Goal: Task Accomplishment & Management: Manage account settings

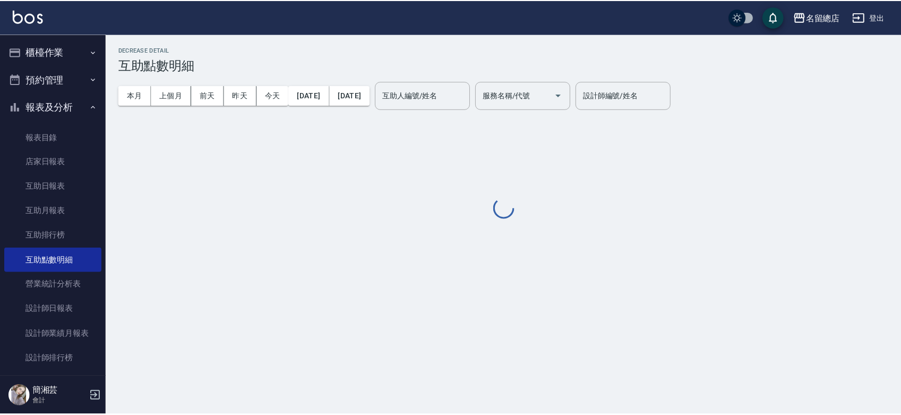
scroll to position [191, 0]
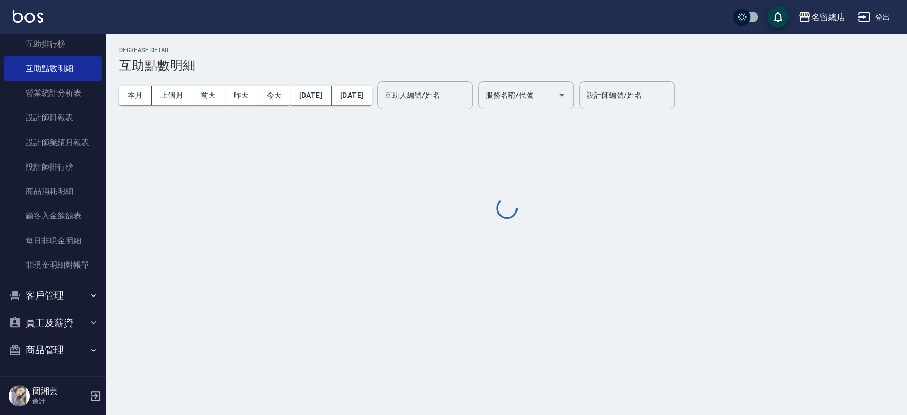
click at [62, 293] on button "客戶管理" at bounding box center [53, 296] width 98 height 28
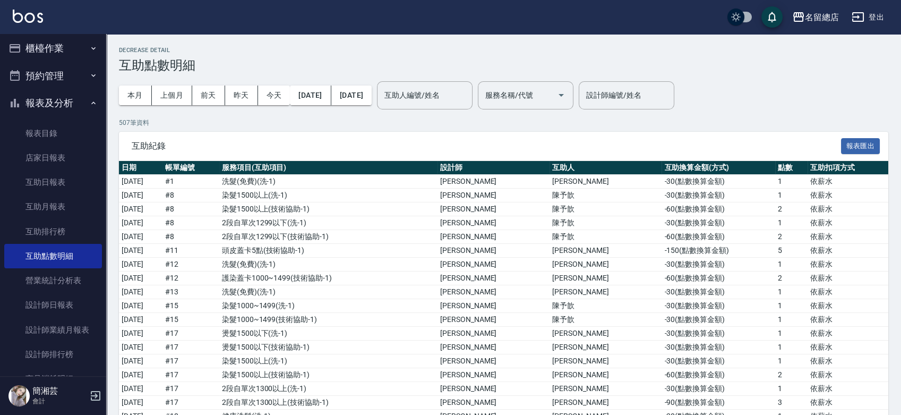
scroll to position [0, 0]
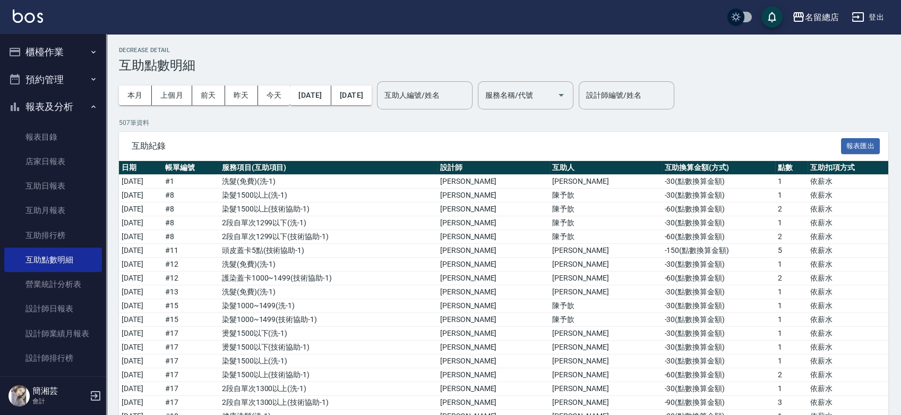
click at [53, 66] on button "預約管理" at bounding box center [53, 80] width 98 height 28
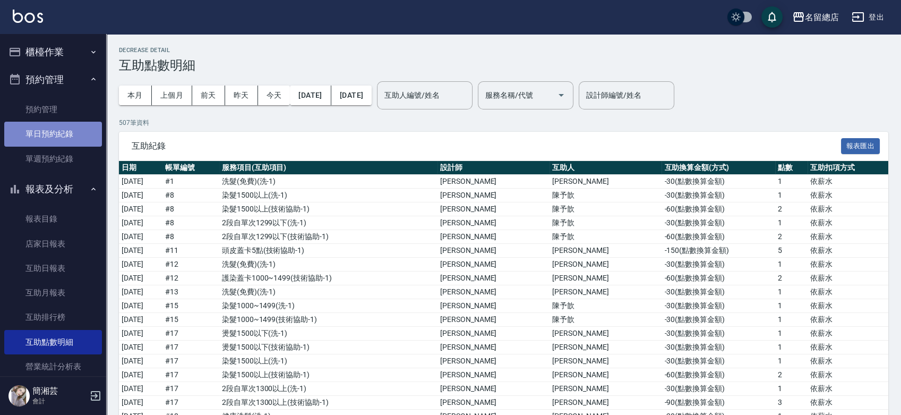
click at [61, 134] on link "單日預約紀錄" at bounding box center [53, 134] width 98 height 24
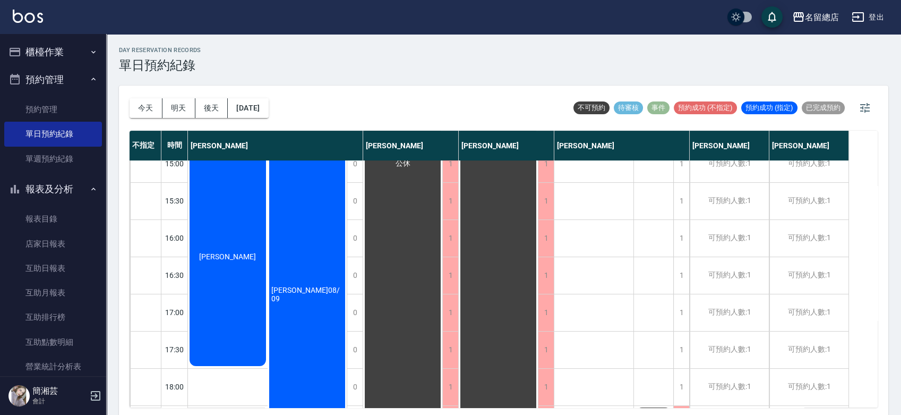
scroll to position [291, 0]
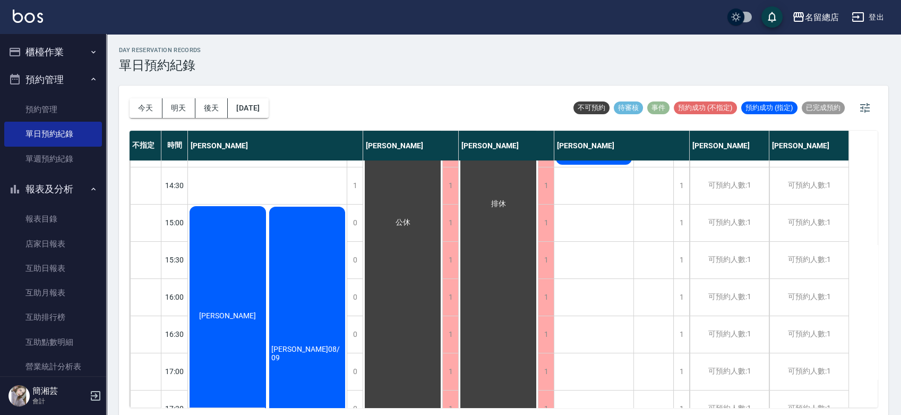
click at [246, 294] on div "[PERSON_NAME]" at bounding box center [228, 316] width 80 height 222
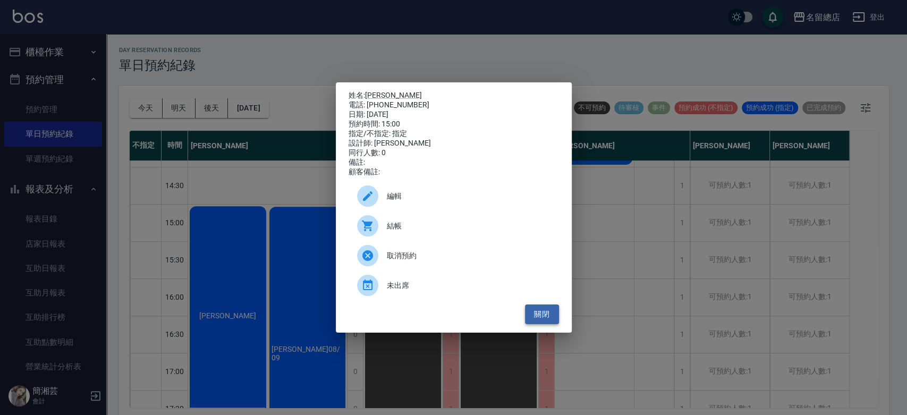
click at [540, 320] on button "關閉" at bounding box center [542, 314] width 34 height 20
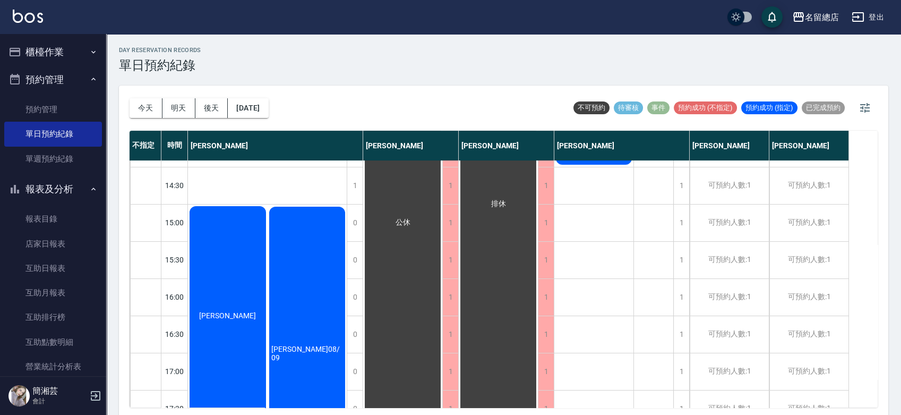
click at [42, 50] on button "櫃檯作業" at bounding box center [53, 52] width 98 height 28
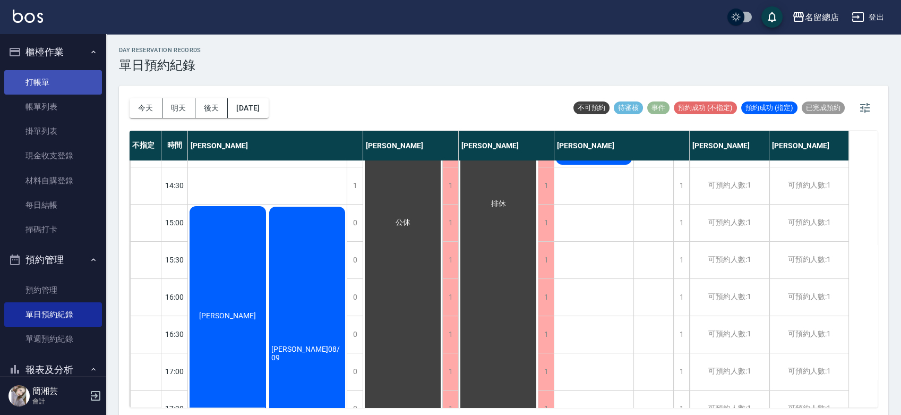
click at [69, 83] on link "打帳單" at bounding box center [53, 82] width 98 height 24
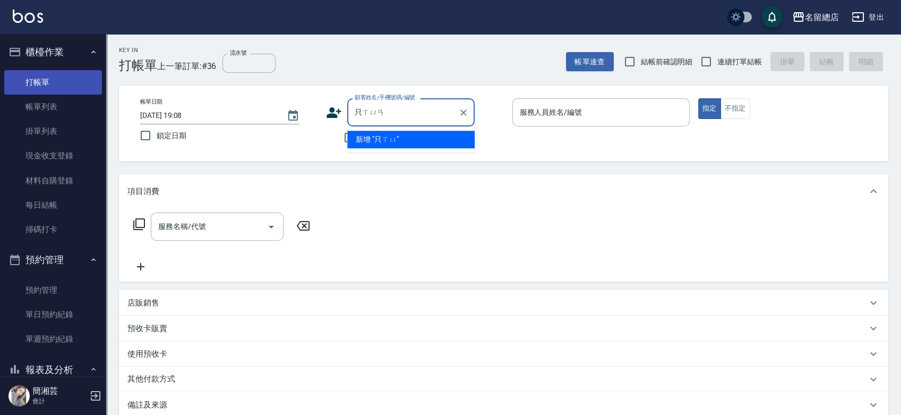
type input "[PERSON_NAME]"
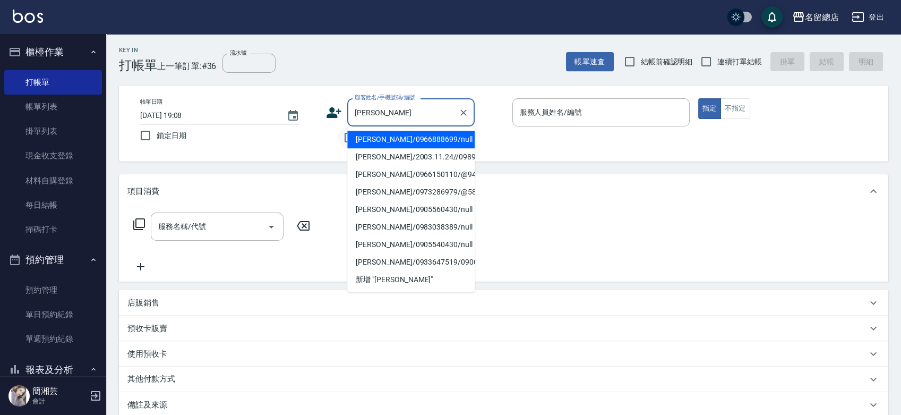
click at [463, 115] on icon "Clear" at bounding box center [463, 112] width 11 height 11
click at [345, 140] on input "不留客資" at bounding box center [349, 137] width 22 height 22
checkbox input "true"
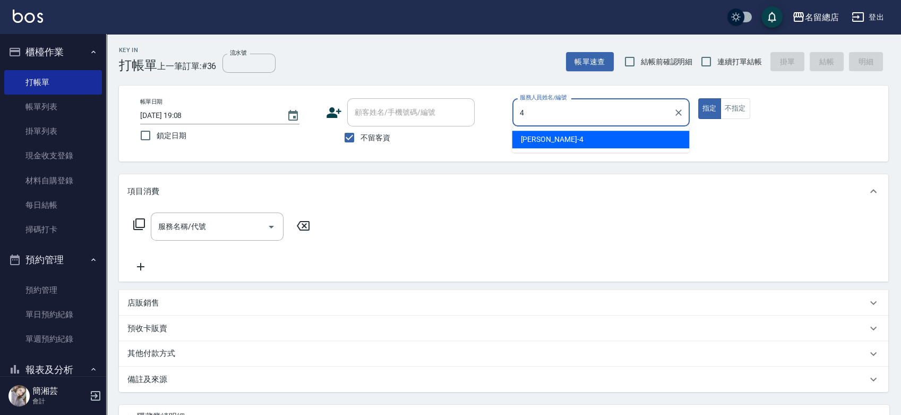
type input "[PERSON_NAME]-4"
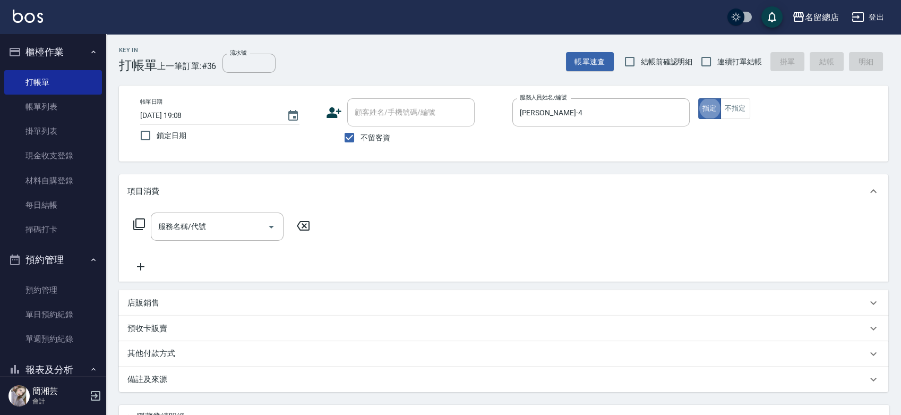
type button "true"
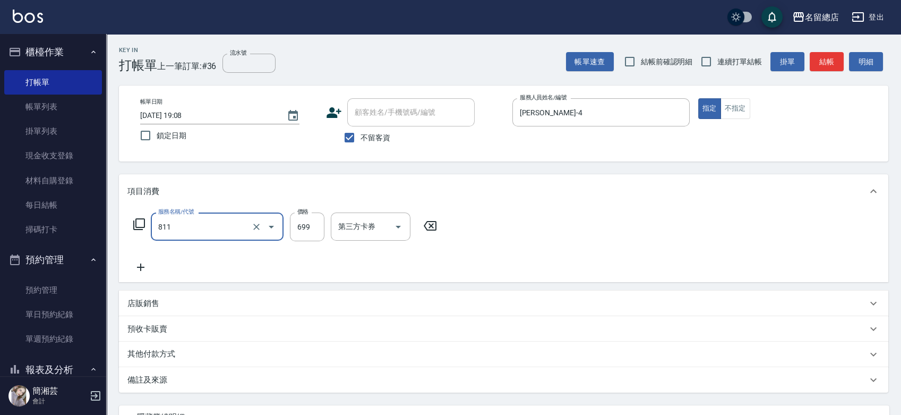
type input "洗+剪(811)"
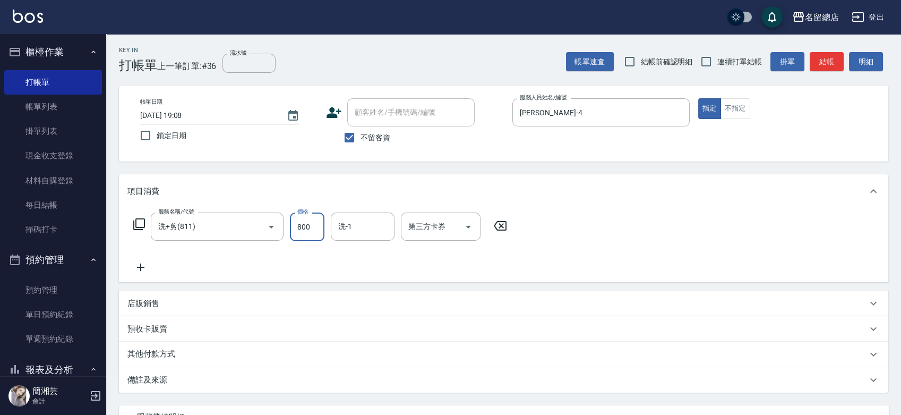
type input "800"
type input "[PERSON_NAME]-32"
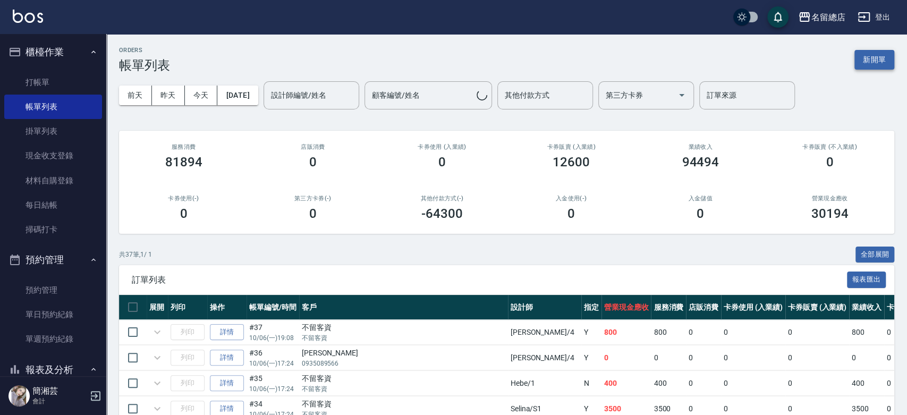
click at [866, 59] on button "新開單" at bounding box center [874, 60] width 40 height 20
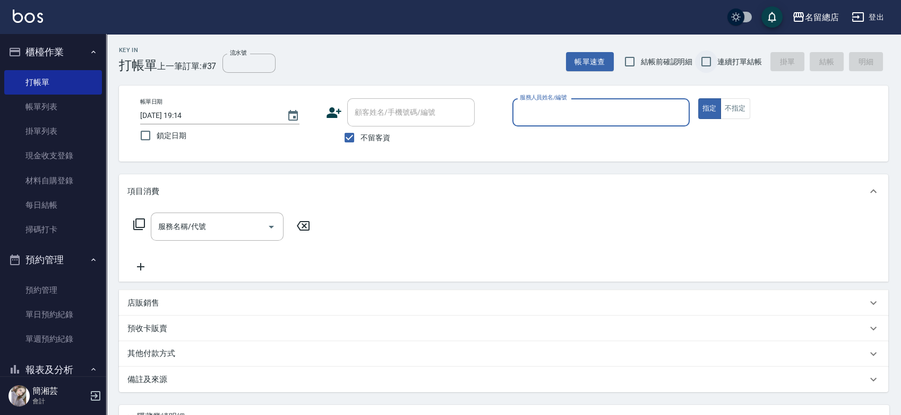
click at [702, 59] on input "連續打單結帳" at bounding box center [706, 61] width 22 height 22
checkbox input "true"
click at [591, 105] on input "服務人員姓名/編號" at bounding box center [601, 112] width 168 height 19
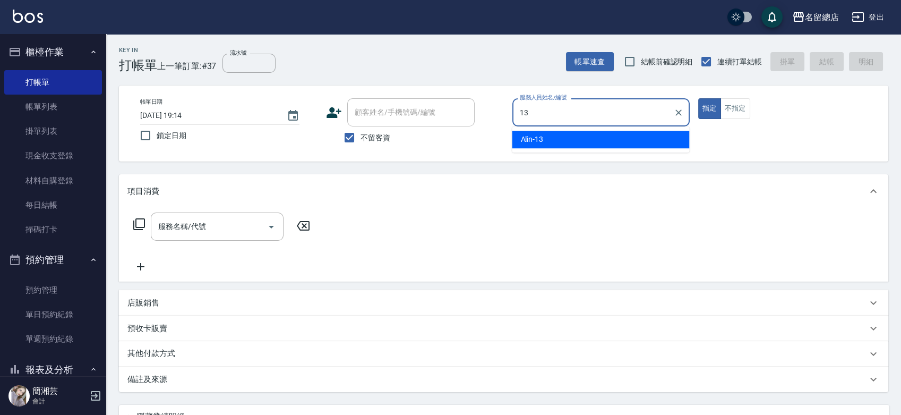
type input "Alin-13"
type button "true"
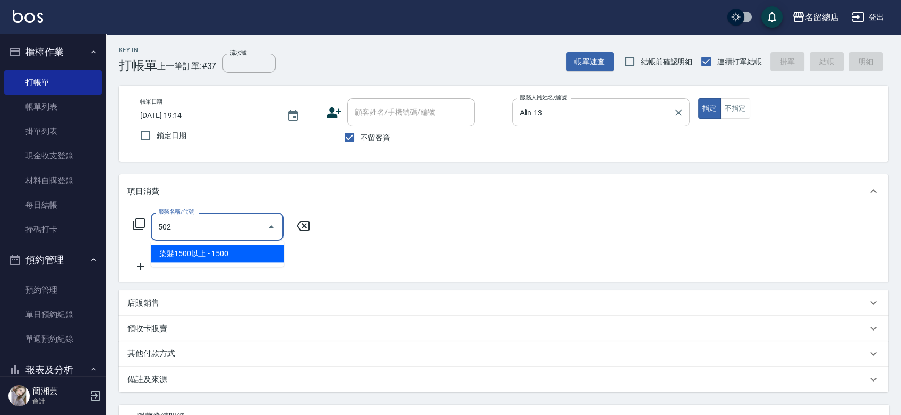
type input "染髮1500以上(502)"
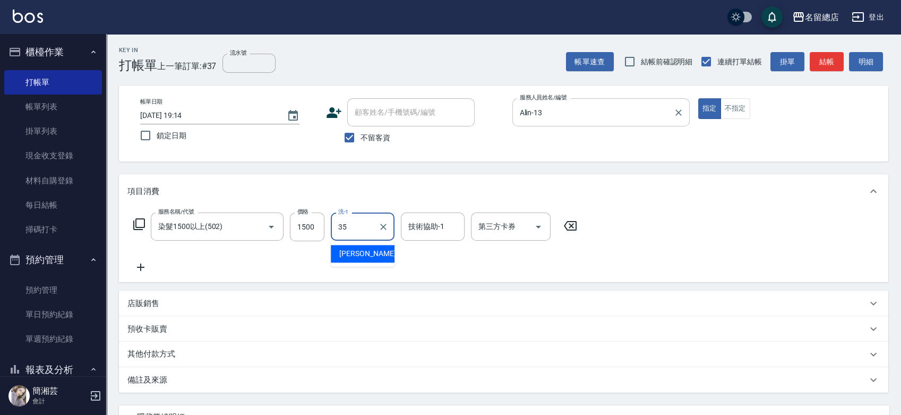
type input "[PERSON_NAME]-35"
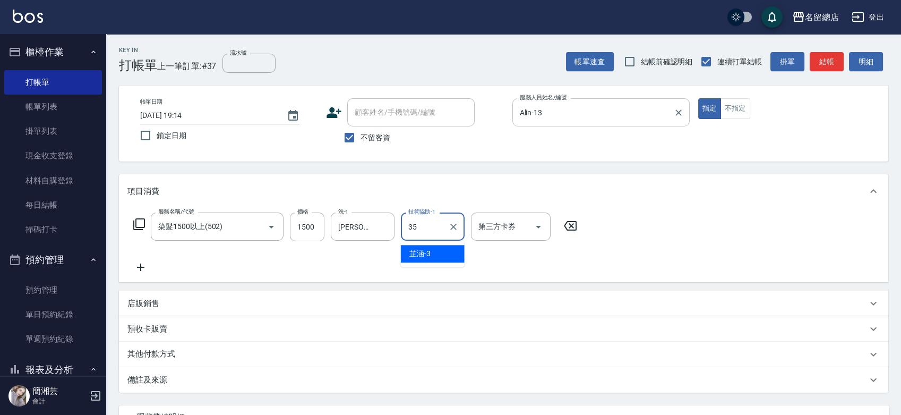
type input "[PERSON_NAME]-35"
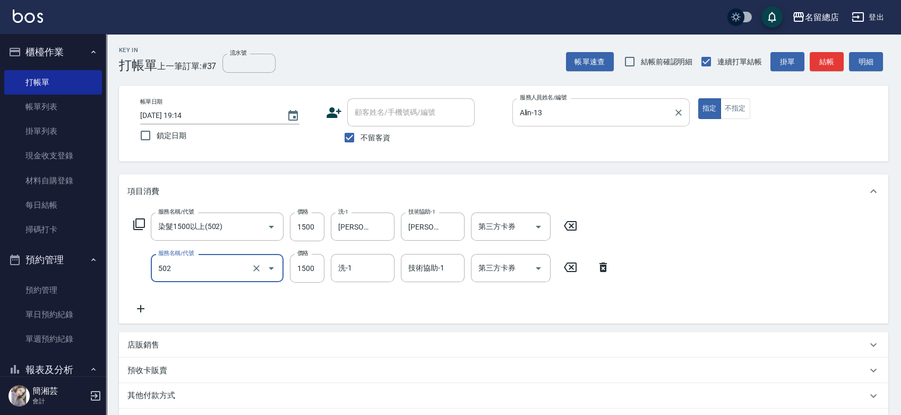
type input "染髮1500以上(502)"
type input "2500"
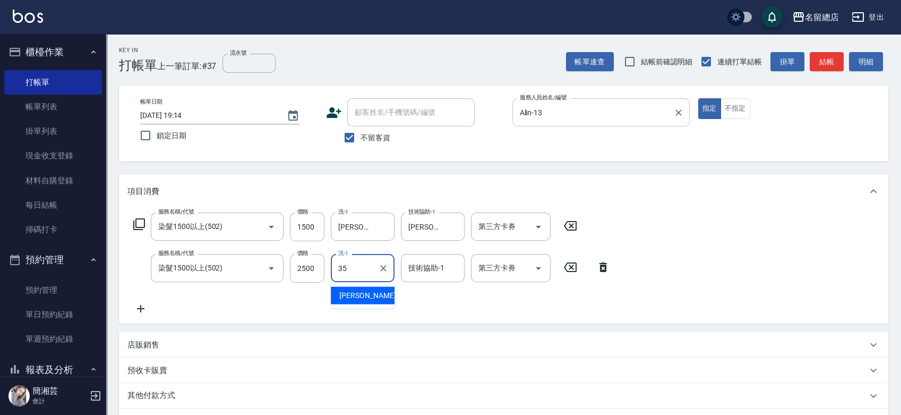
type input "[PERSON_NAME]-35"
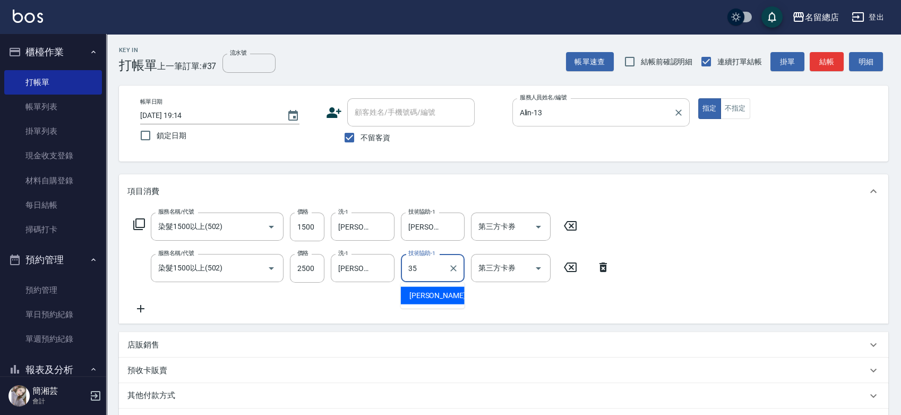
type input "[PERSON_NAME]-35"
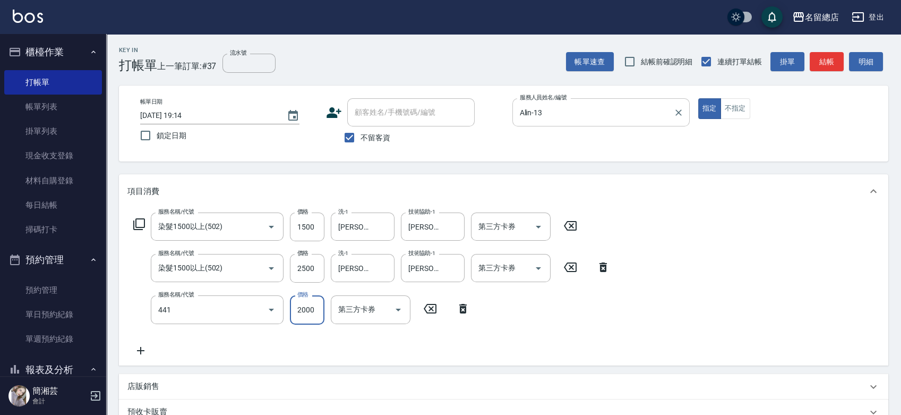
type input "2段自單次1300以上(441)"
type input "1800"
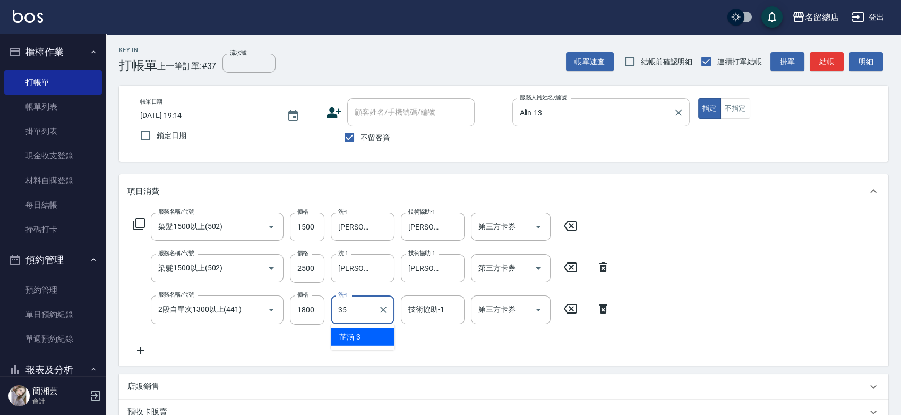
type input "35"
type input "3"
type input "[PERSON_NAME]-35"
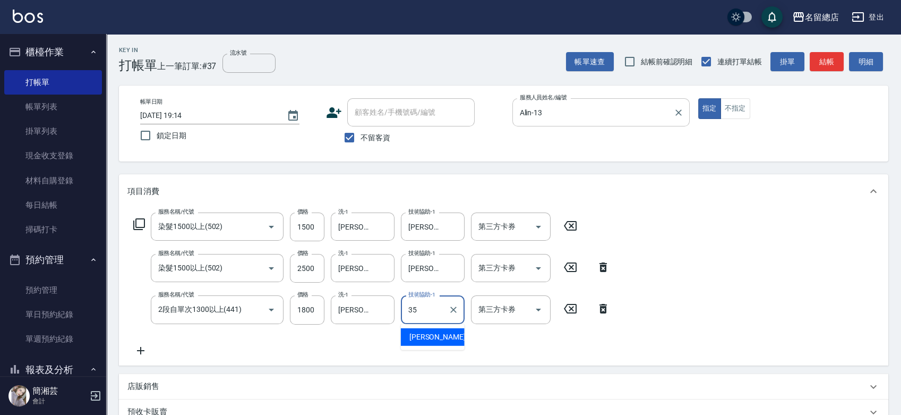
type input "[PERSON_NAME]-35"
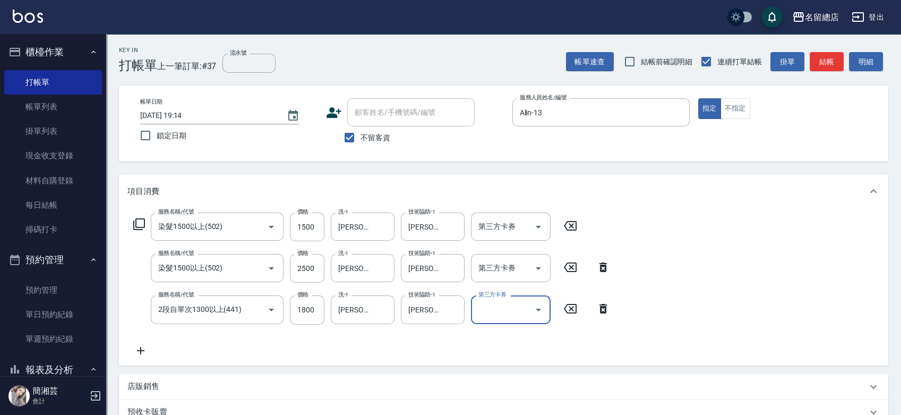
scroll to position [179, 0]
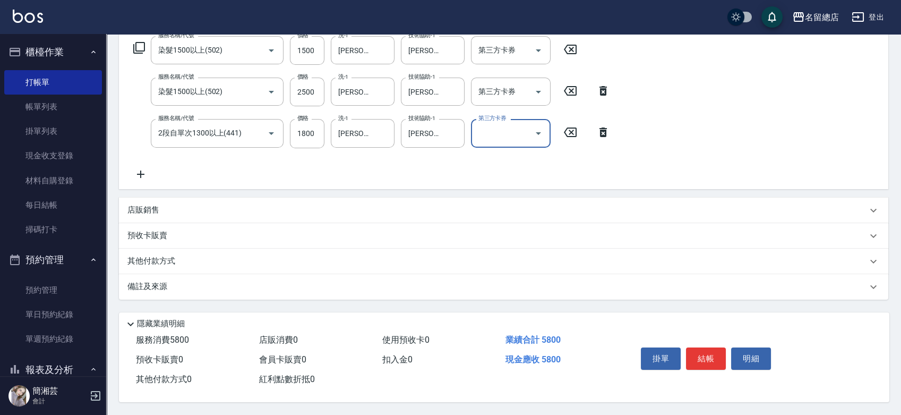
click at [152, 258] on p "其他付款方式" at bounding box center [153, 261] width 53 height 12
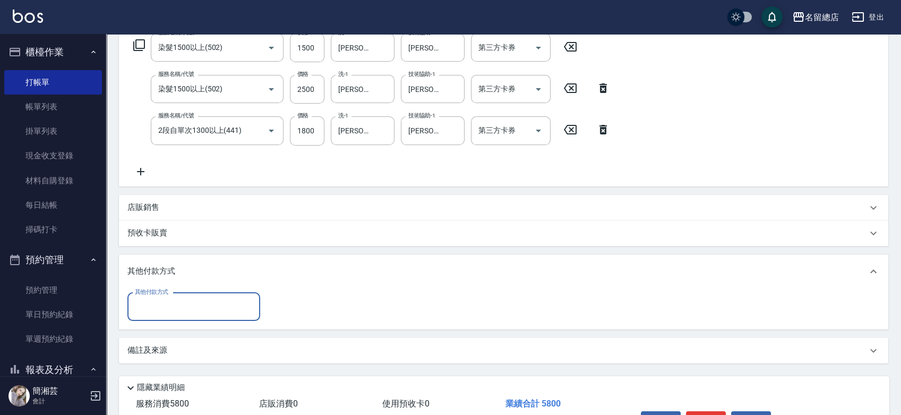
scroll to position [0, 0]
click at [174, 313] on input "其他付款方式" at bounding box center [193, 306] width 123 height 19
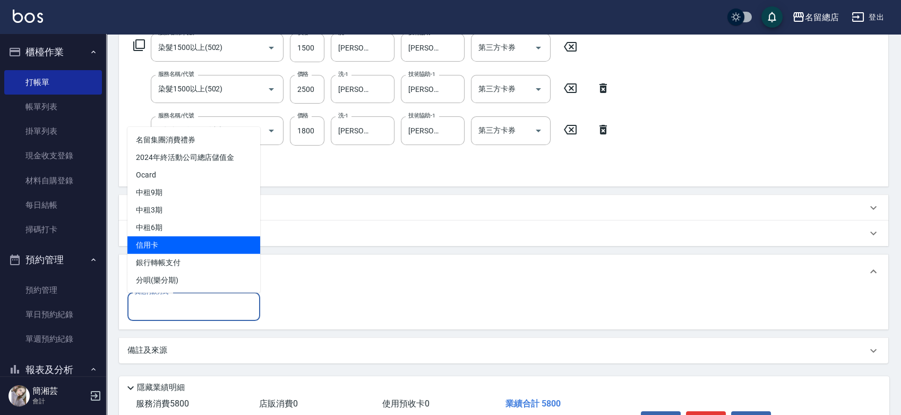
click at [171, 250] on span "信用卡" at bounding box center [193, 245] width 133 height 18
type input "信用卡"
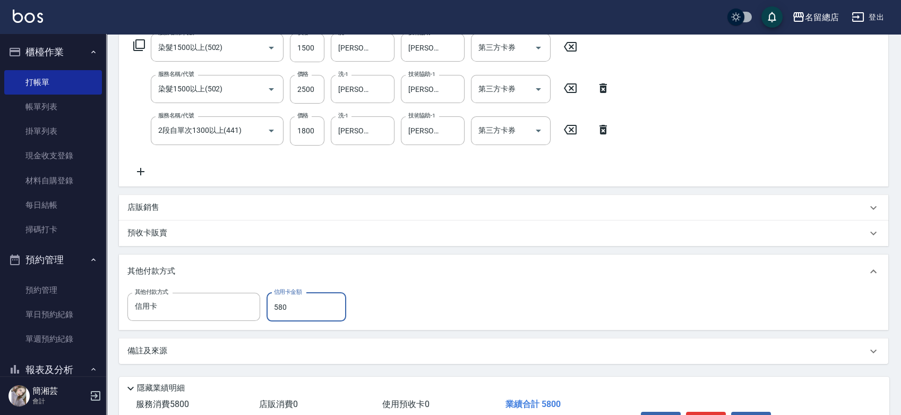
type input "5800"
type input "[DATE] 19:15"
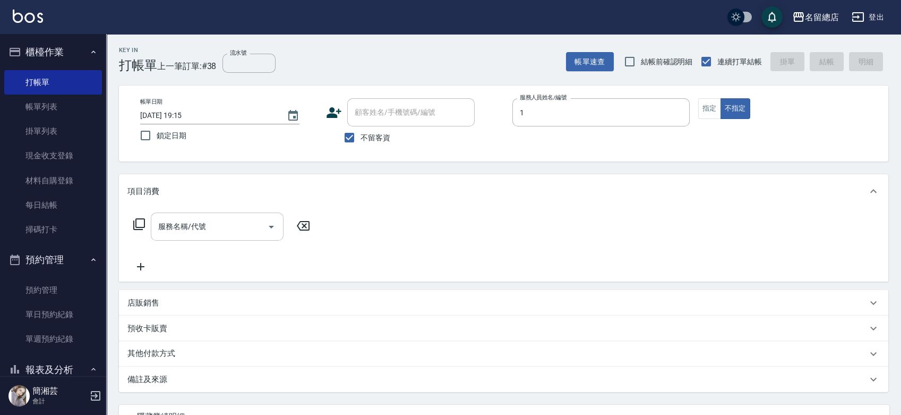
type input "Hebe-1"
click at [185, 228] on div "服務名稱/代號 服務名稱/代號" at bounding box center [217, 226] width 133 height 28
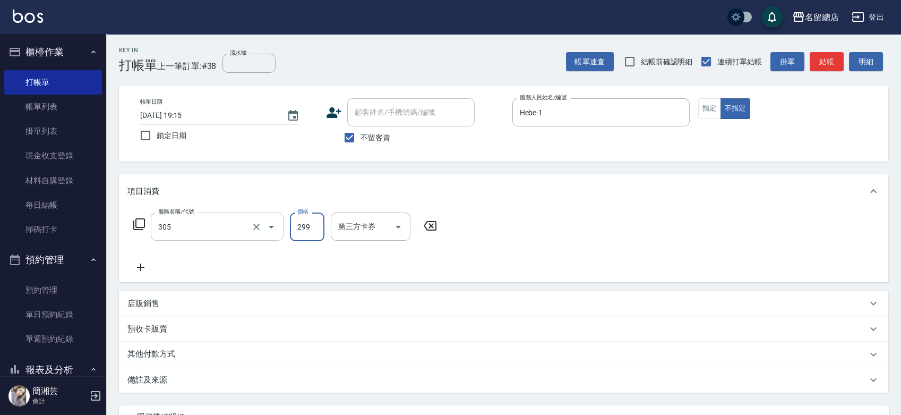
type input "剪髮(305)"
type input "[DATE] 19:16"
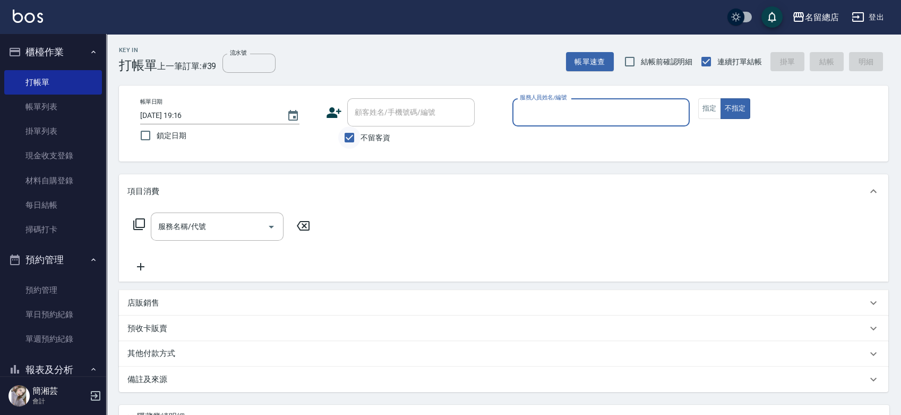
click at [352, 135] on input "不留客資" at bounding box center [349, 137] width 22 height 22
checkbox input "false"
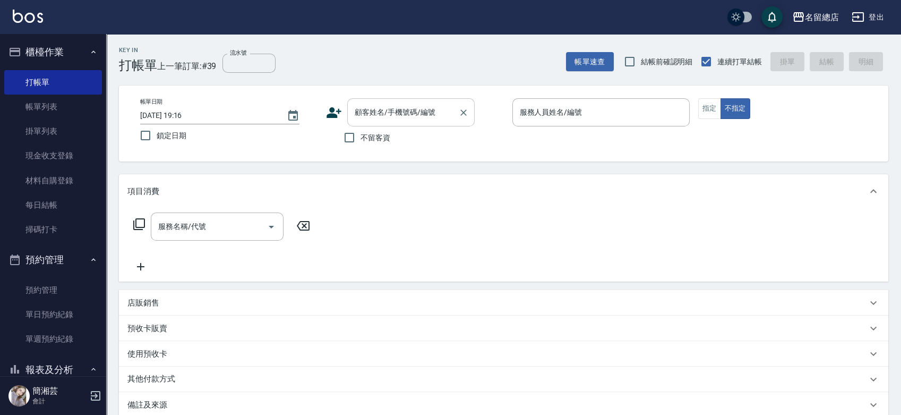
click at [366, 112] on div "顧客姓名/手機號碼/編號 顧客姓名/手機號碼/編號" at bounding box center [410, 112] width 127 height 28
type input "[PERSON_NAME]/0961220929/null"
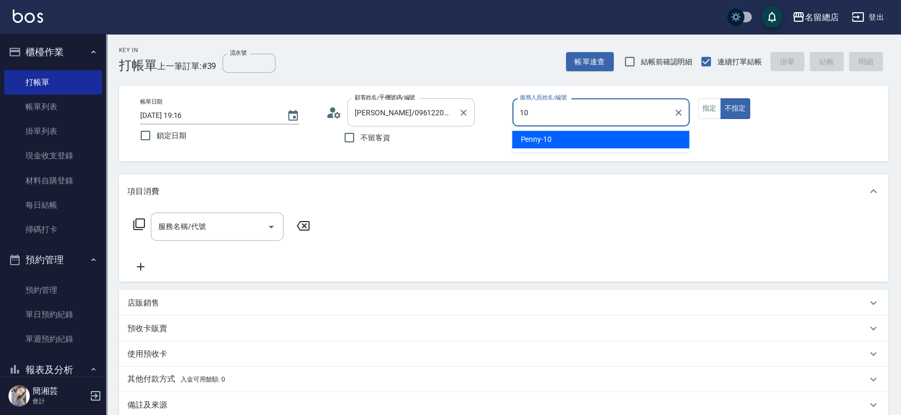
type input "10"
type button "false"
type input "Penny-10"
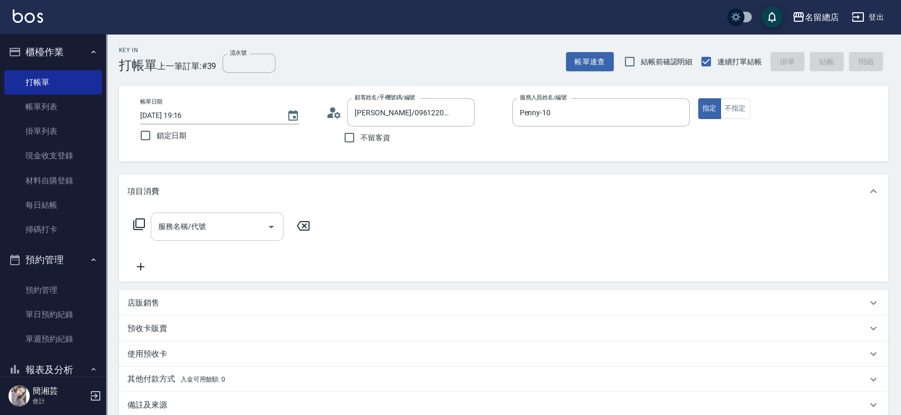
click at [218, 225] on input "服務名稱/代號" at bounding box center [209, 226] width 107 height 19
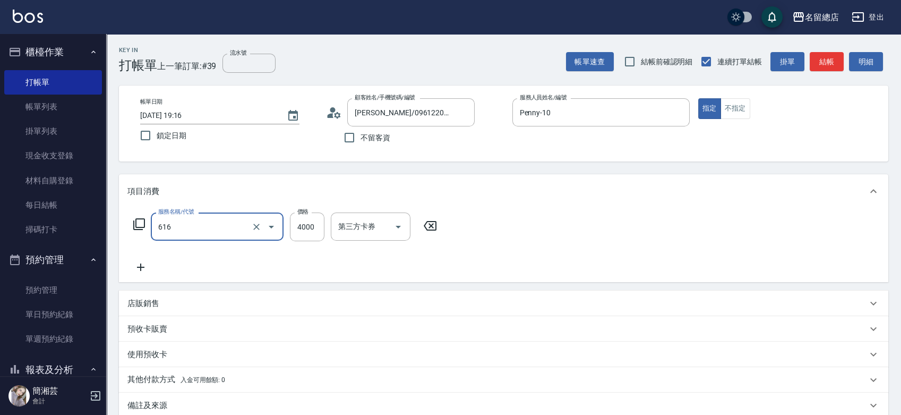
type input "自備接髮(616)"
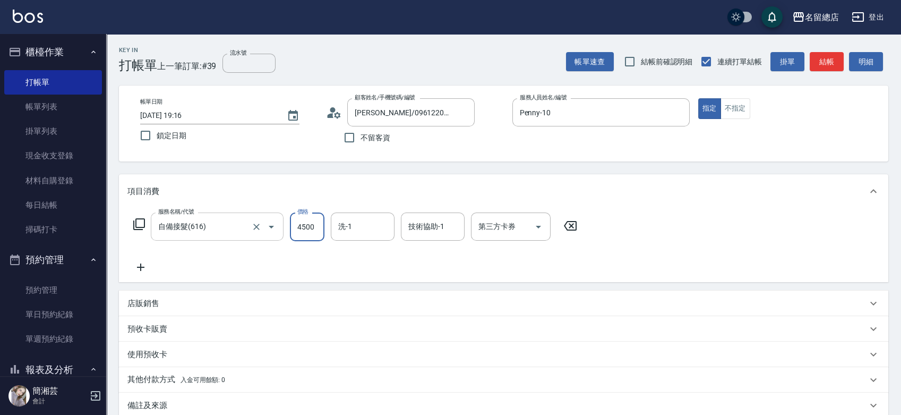
type input "4500"
type input "31"
type input "3"
type input "[PERSON_NAME]-31"
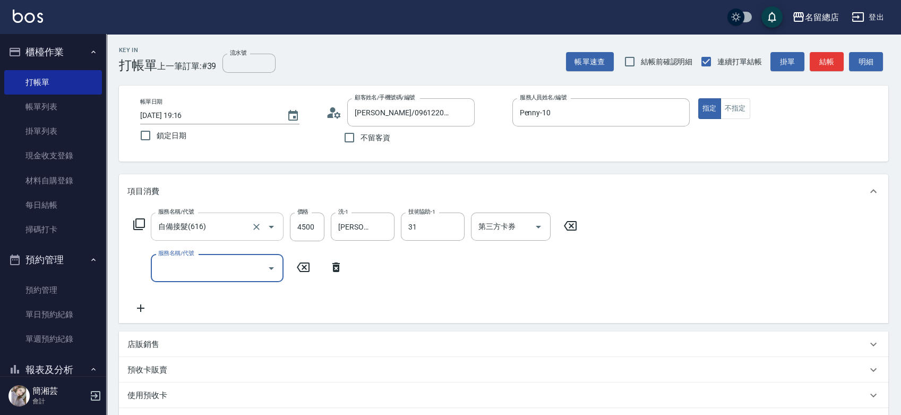
type input "[PERSON_NAME]-31"
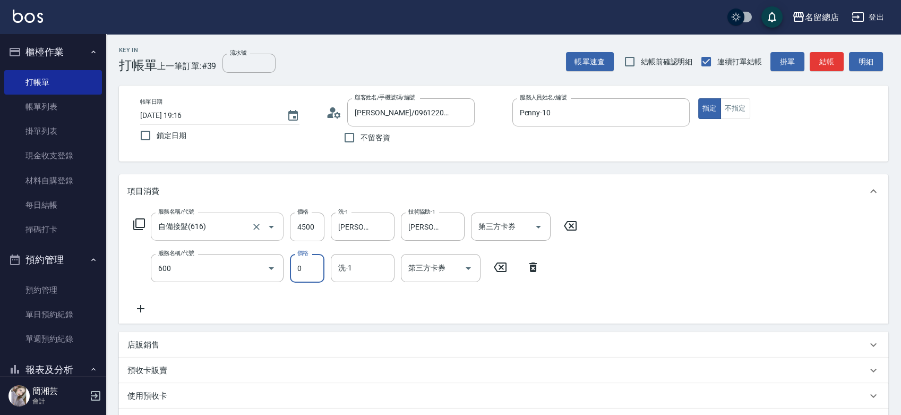
type input "洗髮(免費)(600)"
type input "[PERSON_NAME]-31"
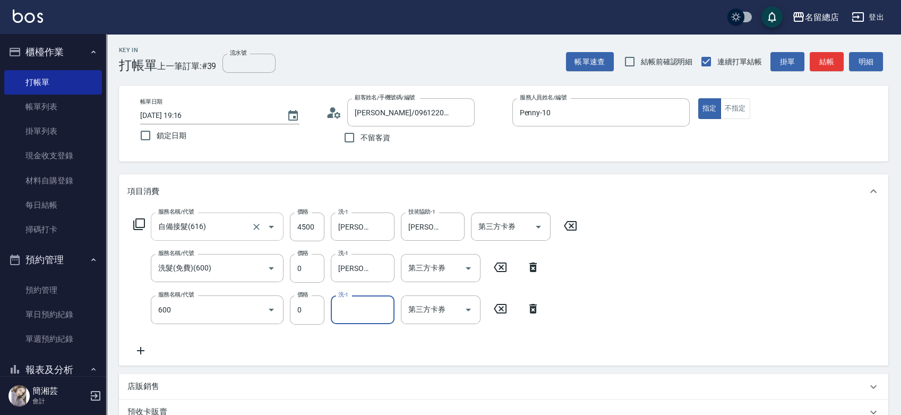
type input "洗髮(免費)(600)"
type input "[PERSON_NAME]-26"
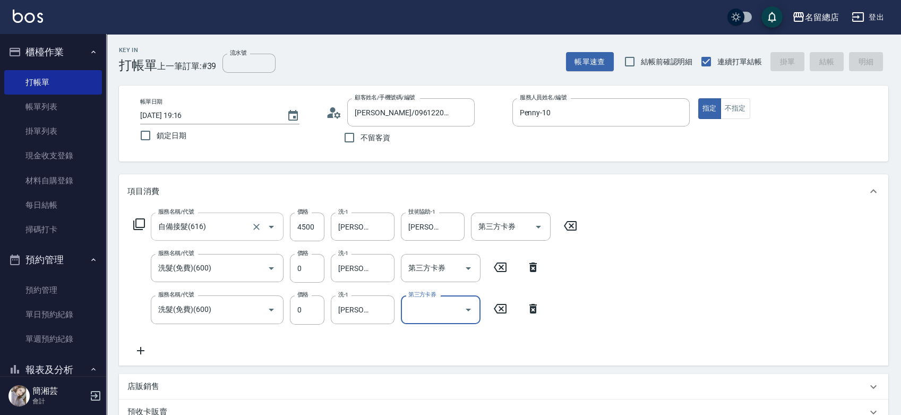
type input "[DATE] 19:17"
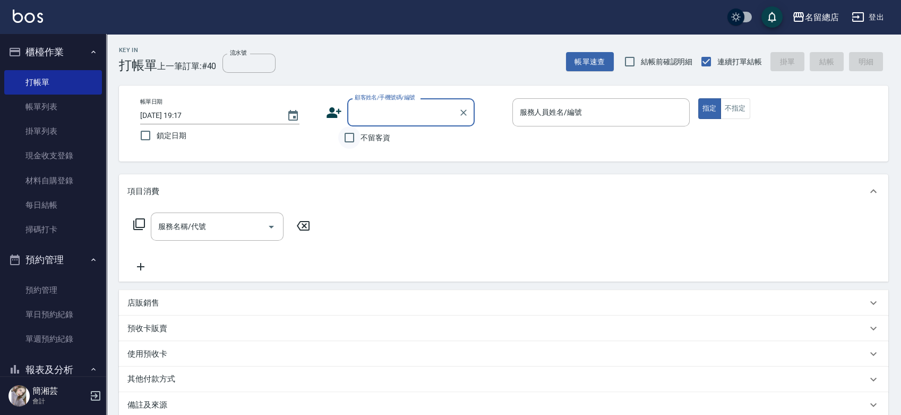
click at [351, 138] on input "不留客資" at bounding box center [349, 137] width 22 height 22
checkbox input "true"
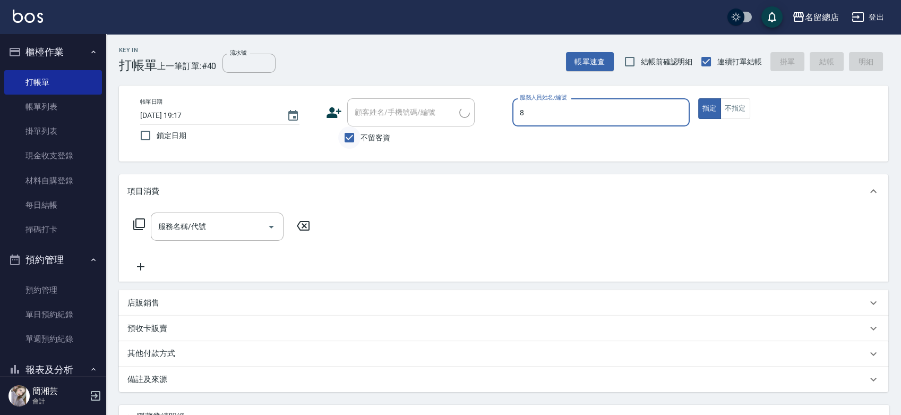
type input "Ruby-8"
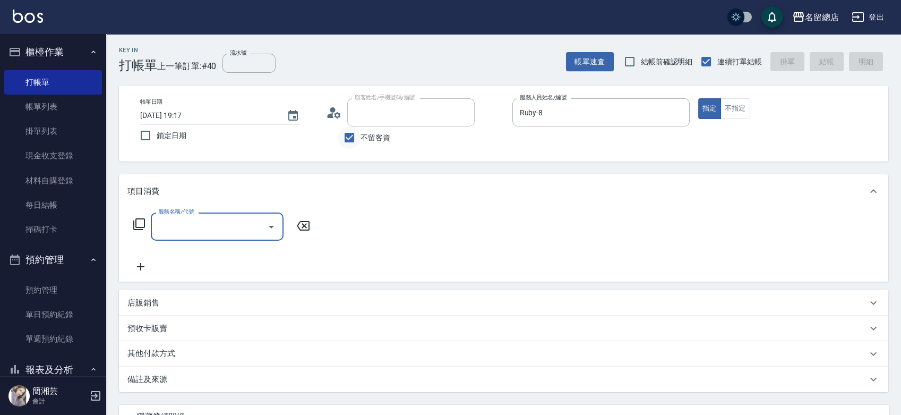
type input "[PERSON_NAME]/0958752009/"
click at [353, 136] on input "不留客資" at bounding box center [349, 137] width 22 height 22
checkbox input "false"
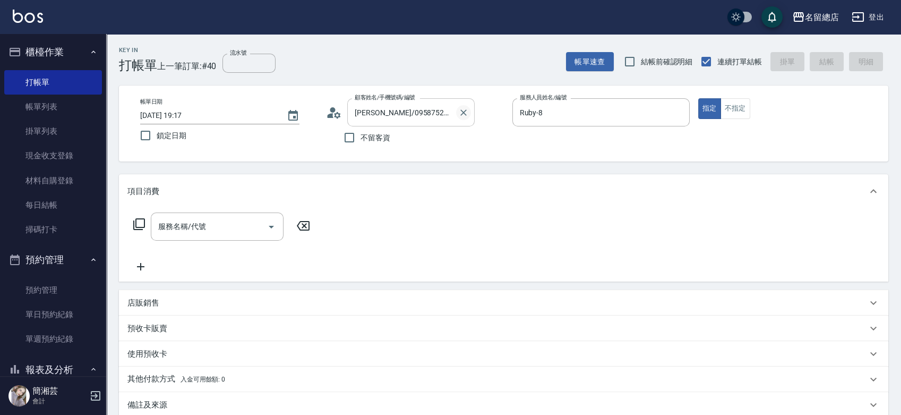
click at [464, 110] on icon "Clear" at bounding box center [463, 112] width 11 height 11
click at [352, 137] on input "不留客資" at bounding box center [349, 137] width 22 height 22
checkbox input "true"
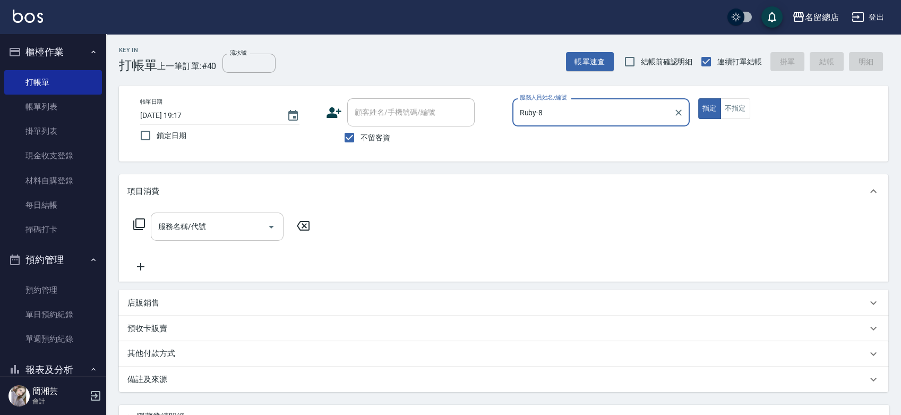
click at [226, 224] on input "服務名稱/代號" at bounding box center [209, 226] width 107 height 19
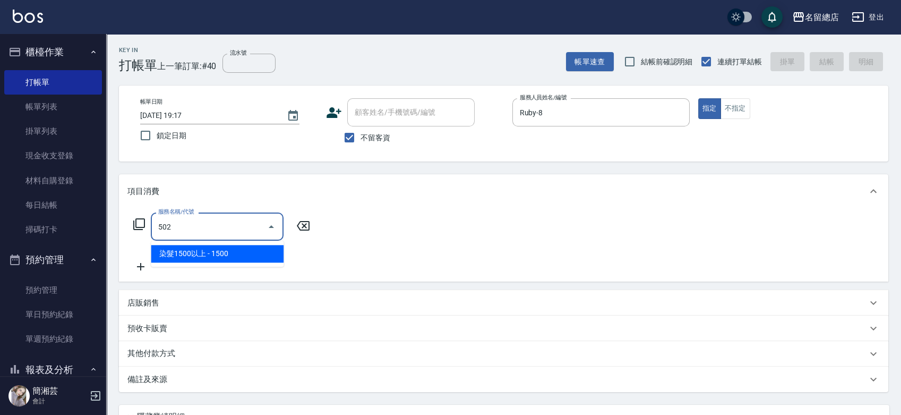
type input "染髮1500以上(502)"
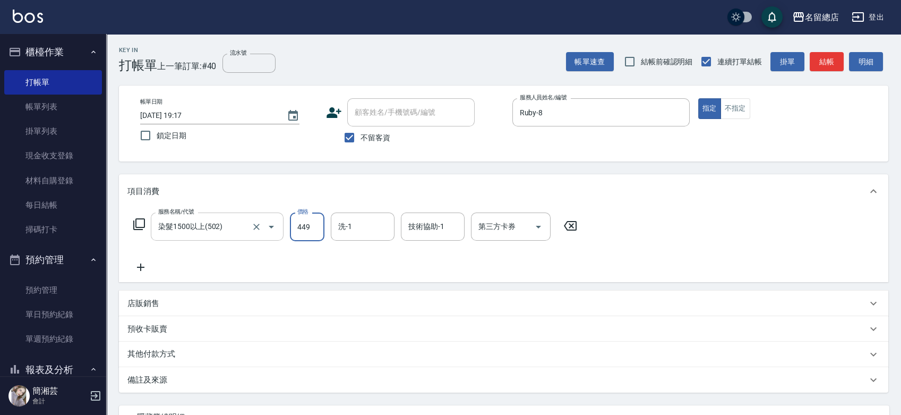
type input "4499"
type input "28"
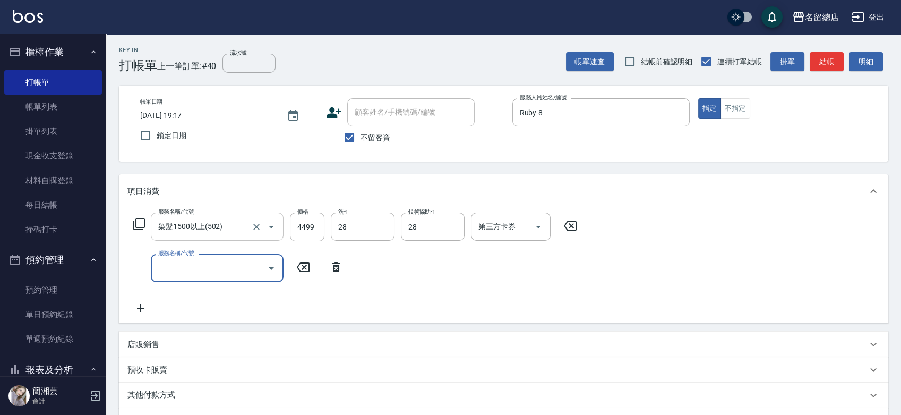
type input "陳予歆-28"
type input "頭皮蓋卡5點(119)"
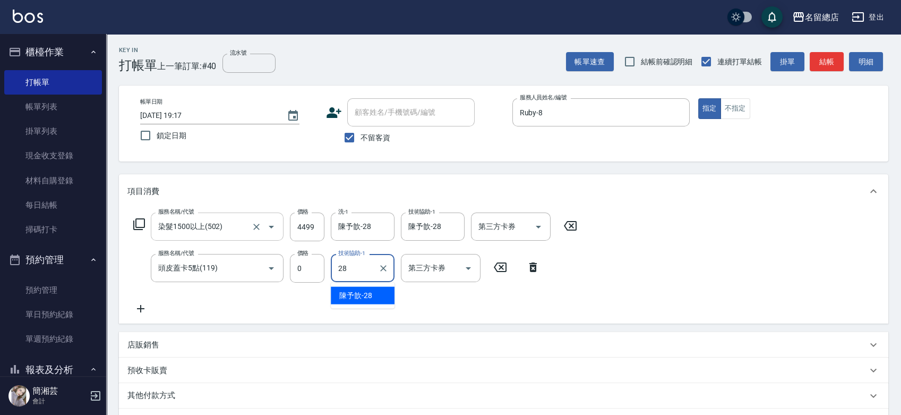
type input "陳予歆-28"
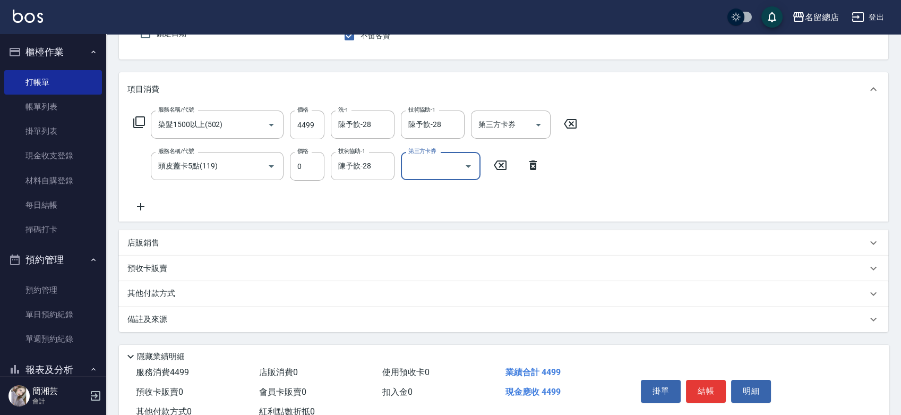
scroll to position [138, 0]
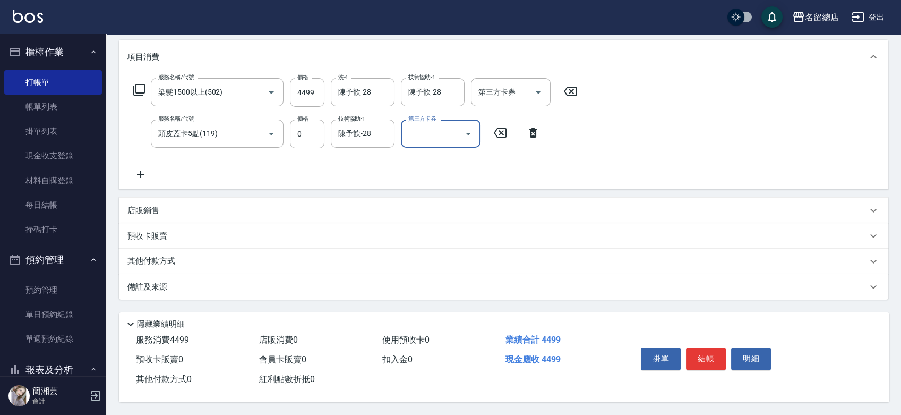
click at [189, 256] on div "其他付款方式" at bounding box center [497, 261] width 740 height 12
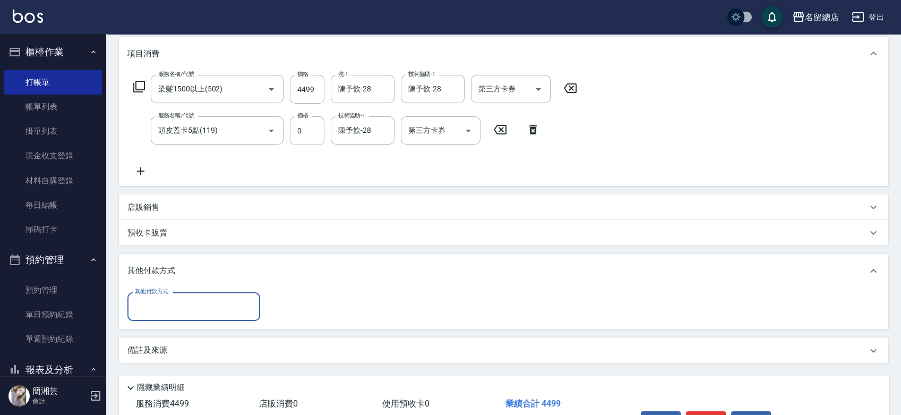
scroll to position [0, 0]
click at [186, 304] on input "其他付款方式" at bounding box center [193, 306] width 123 height 19
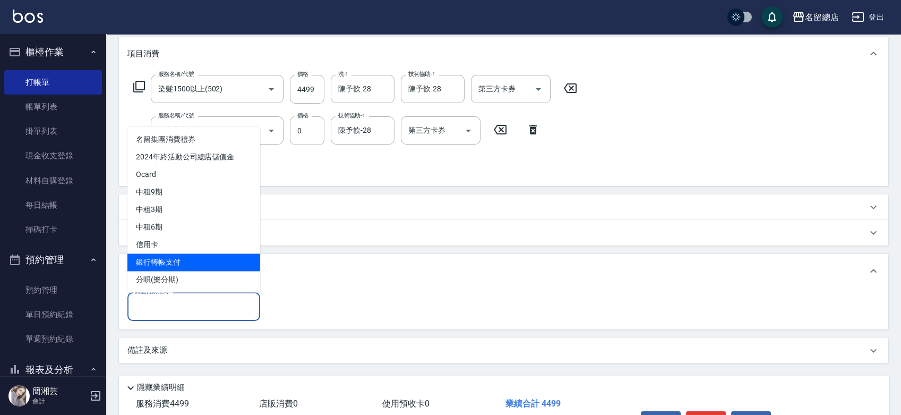
click at [185, 261] on span "銀行轉帳支付" at bounding box center [193, 262] width 133 height 18
type input "銀行轉帳支付"
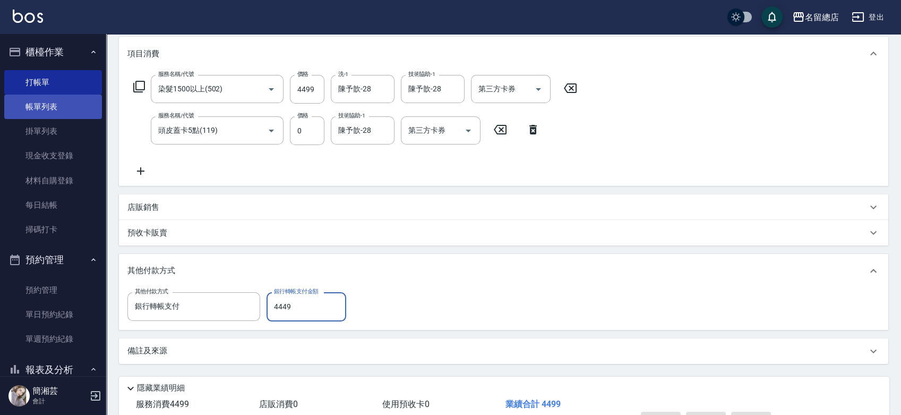
click at [49, 110] on link "帳單列表" at bounding box center [53, 107] width 98 height 24
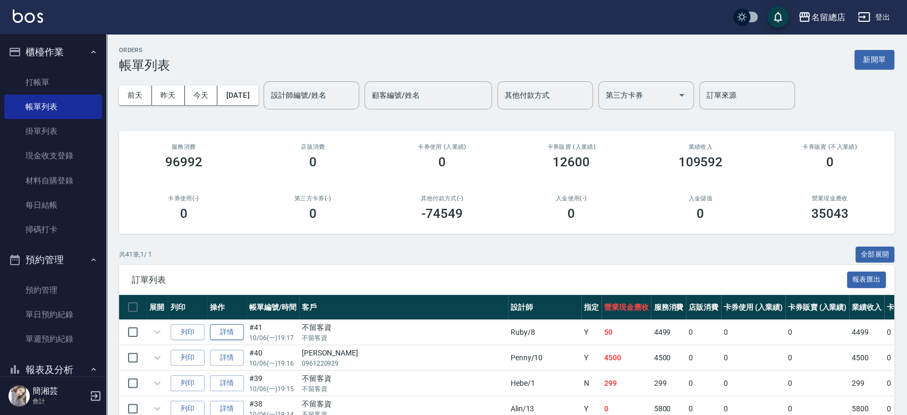
click at [220, 328] on link "詳情" at bounding box center [227, 332] width 34 height 16
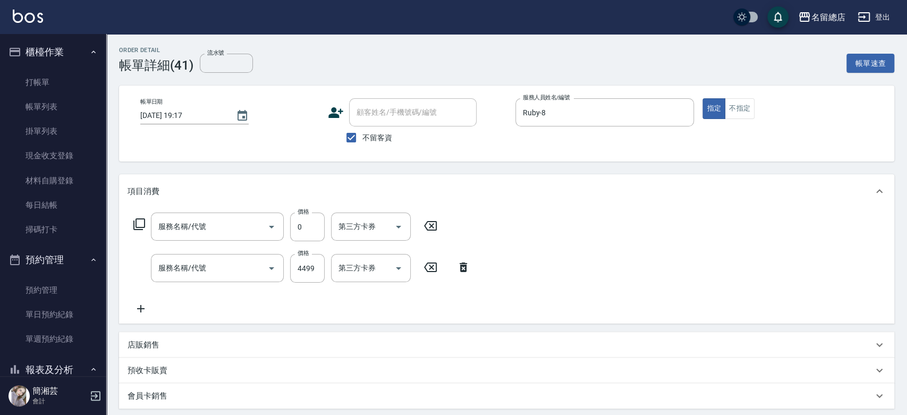
type input "[DATE] 19:17"
checkbox input "true"
type input "Ruby-8"
type input "頭皮蓋卡5點(119)"
type input "染髮1500以上(502)"
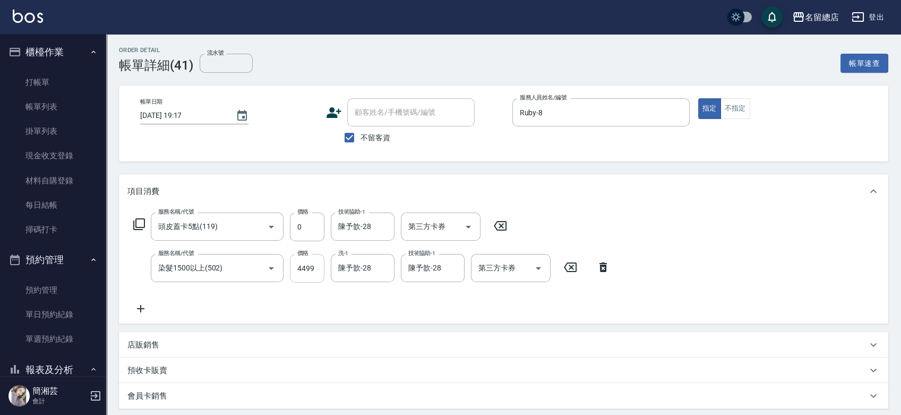
click at [311, 260] on input "4499" at bounding box center [307, 268] width 35 height 29
type input "44"
type input "0"
type input "4499"
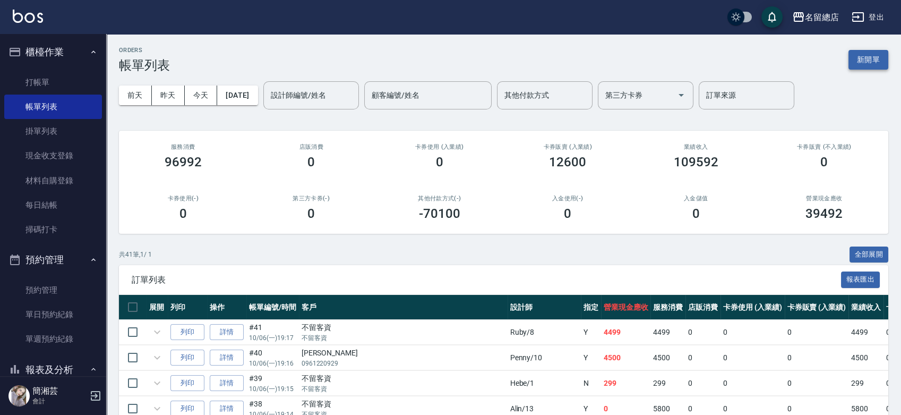
click at [878, 62] on button "新開單" at bounding box center [869, 60] width 40 height 20
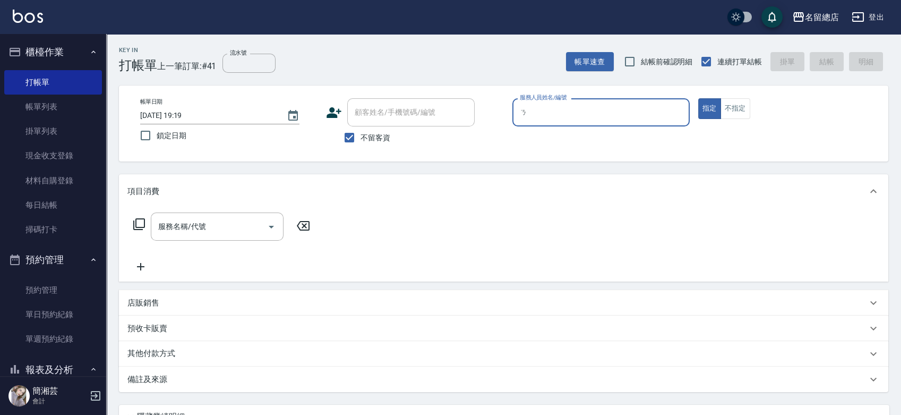
type input "1"
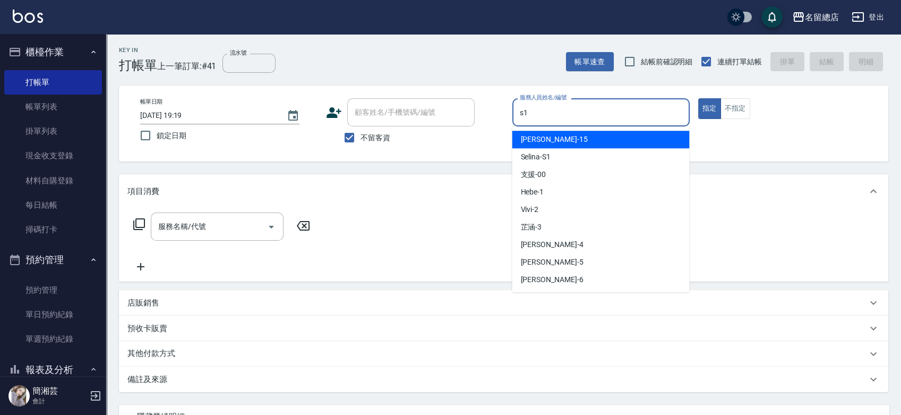
type input "s1"
type button "true"
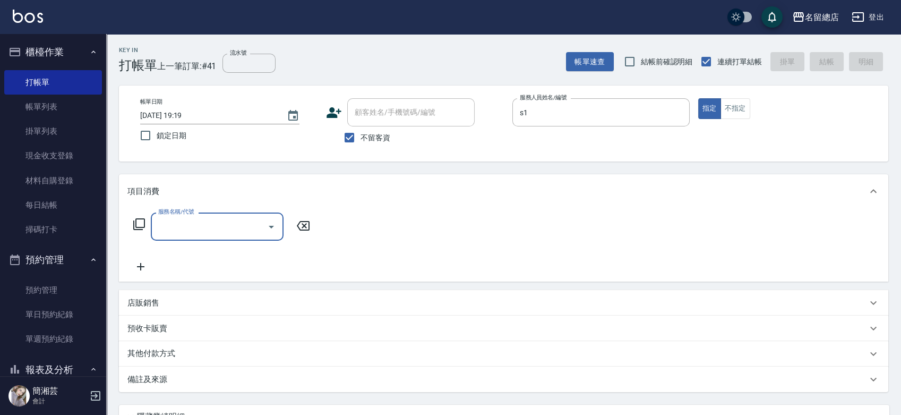
type input "Selina-S1"
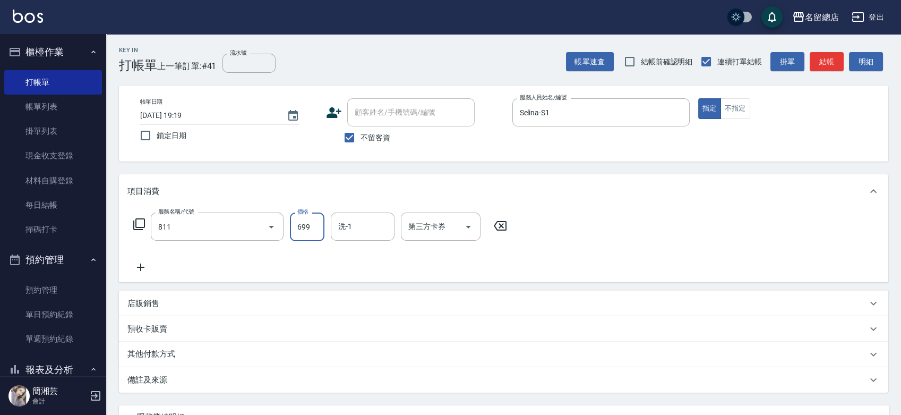
type input "洗+剪(811)"
type input "799"
type input "[PERSON_NAME]-32"
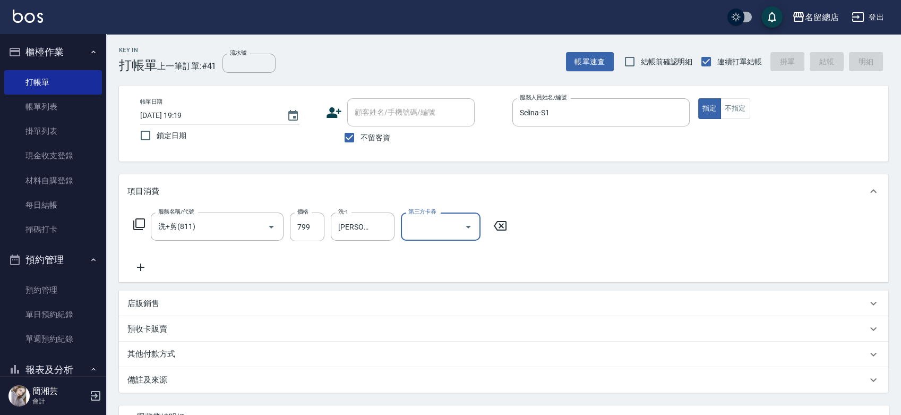
type input "[DATE] 19:20"
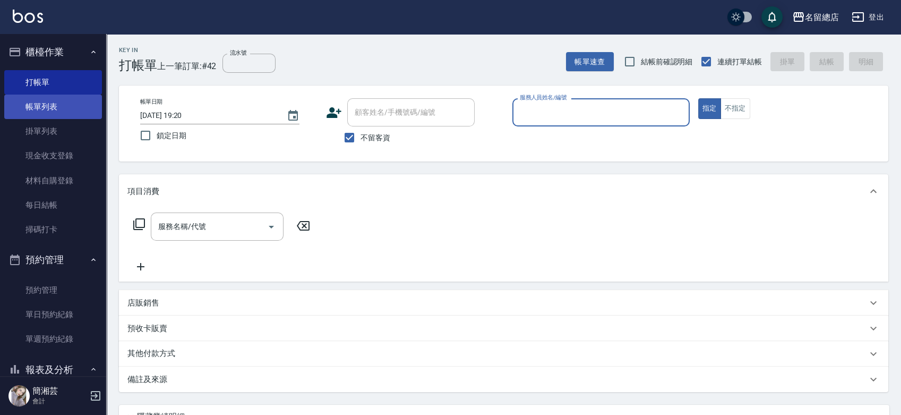
click at [42, 101] on link "帳單列表" at bounding box center [53, 107] width 98 height 24
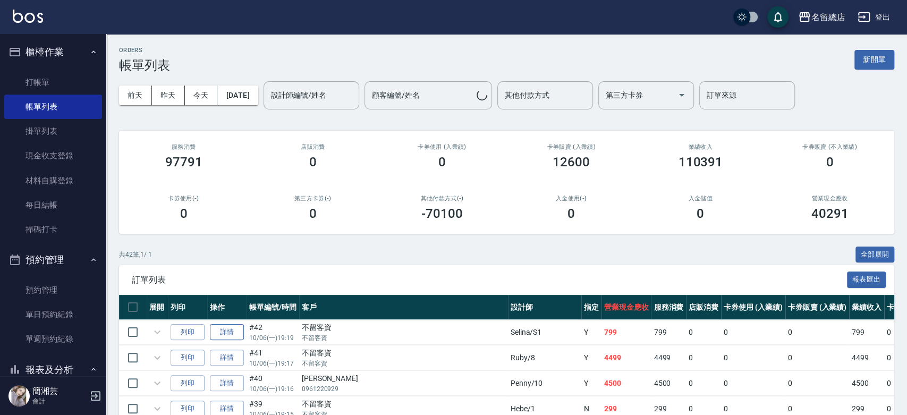
click at [227, 335] on link "詳情" at bounding box center [227, 332] width 34 height 16
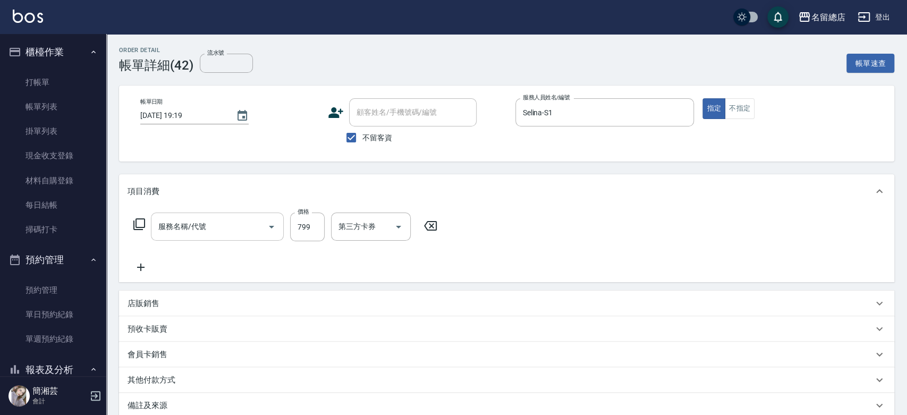
type input "[DATE] 19:19"
checkbox input "true"
type input "Selina-S1"
click at [263, 226] on button "Open" at bounding box center [271, 226] width 17 height 17
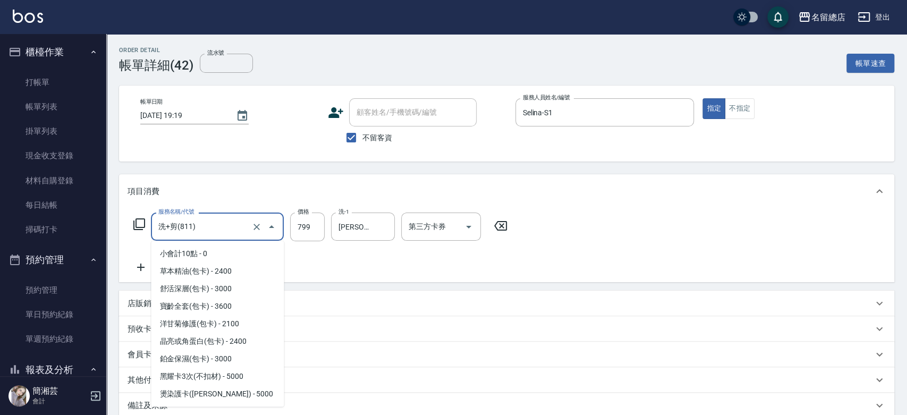
type input "洗+剪(811)"
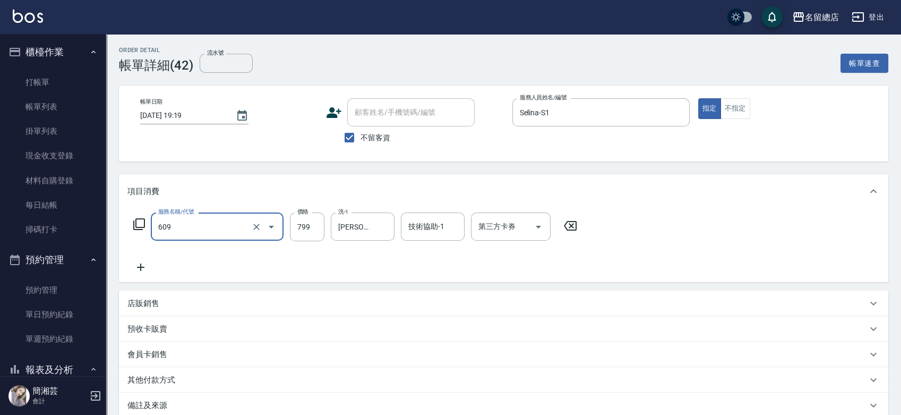
type input "精油洗(609)"
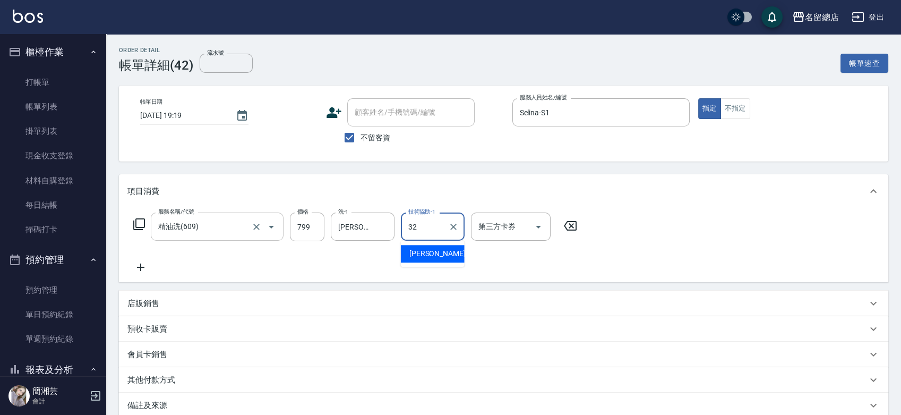
type input "[PERSON_NAME]-32"
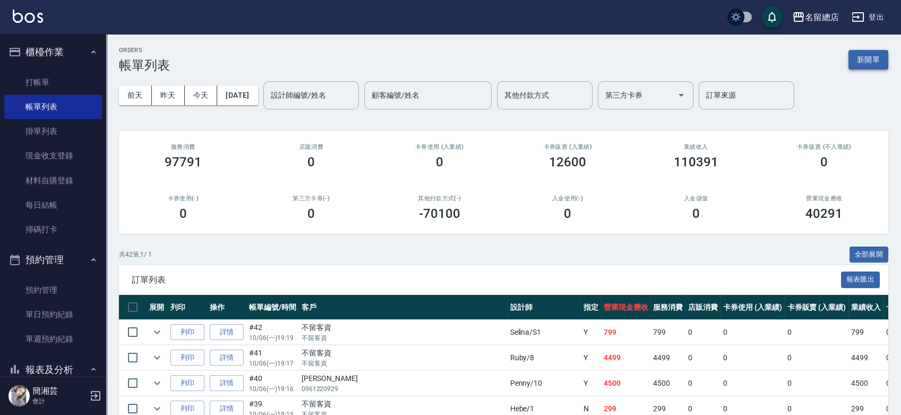
click at [872, 59] on button "新開單" at bounding box center [869, 60] width 40 height 20
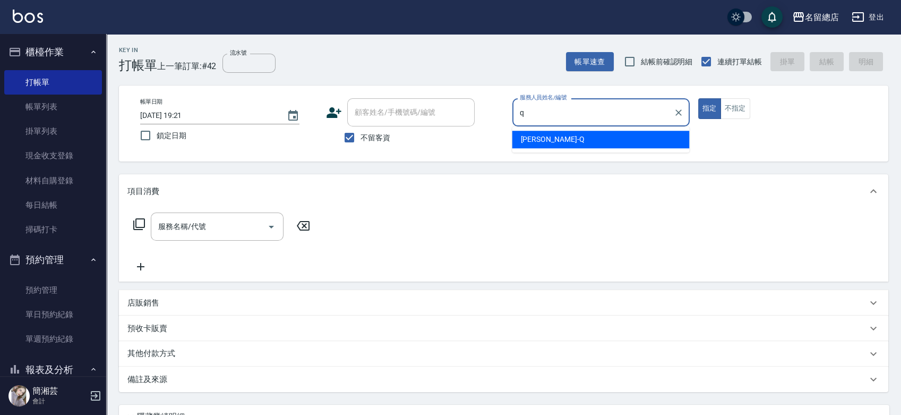
type input "q"
type button "true"
type input "[PERSON_NAME]"
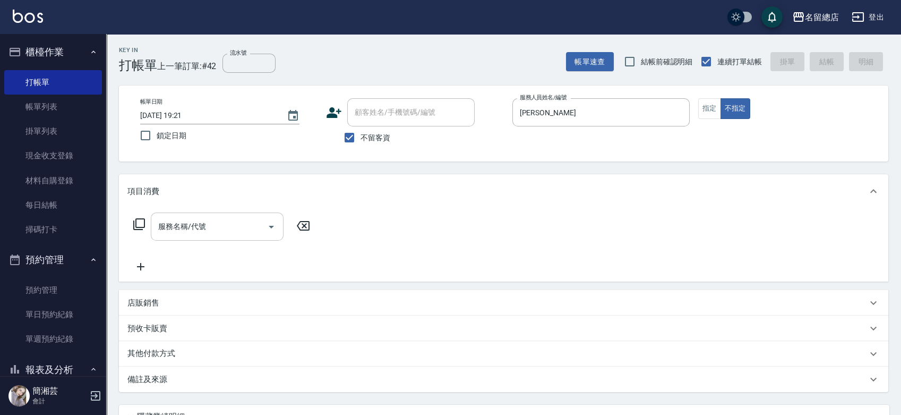
click at [216, 219] on input "服務名稱/代號" at bounding box center [209, 226] width 107 height 19
type input "健康洗髮(604)"
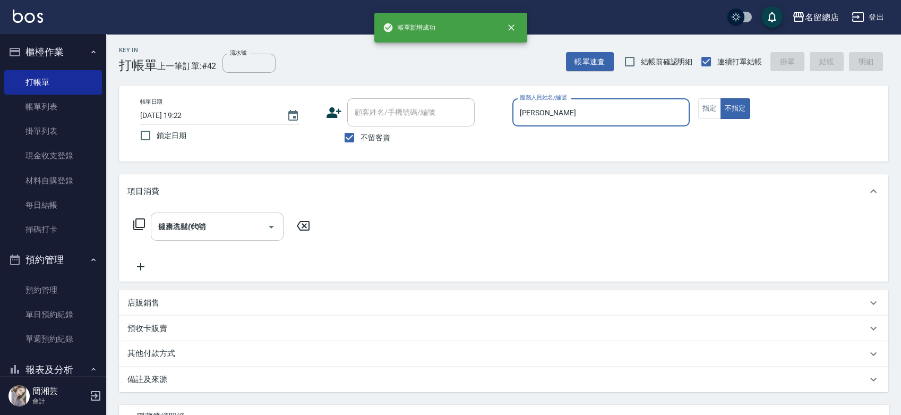
type input "[DATE] 19:22"
type input "8"
type button "false"
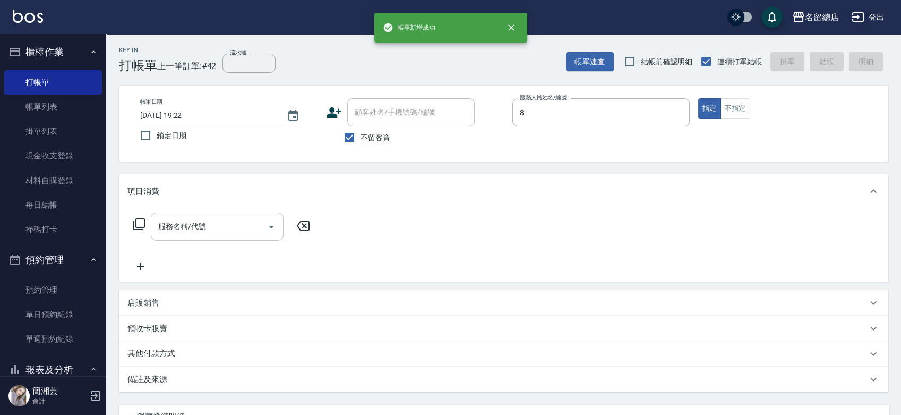
type input "Ruby-8"
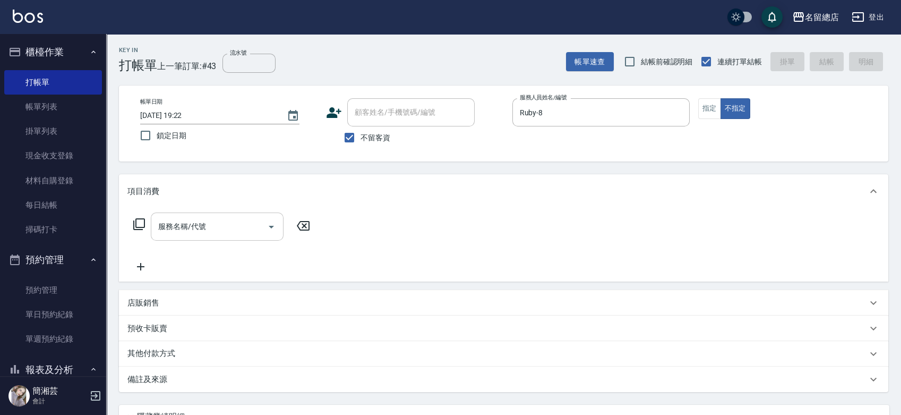
click at [209, 236] on div "服務名稱/代號" at bounding box center [217, 226] width 133 height 28
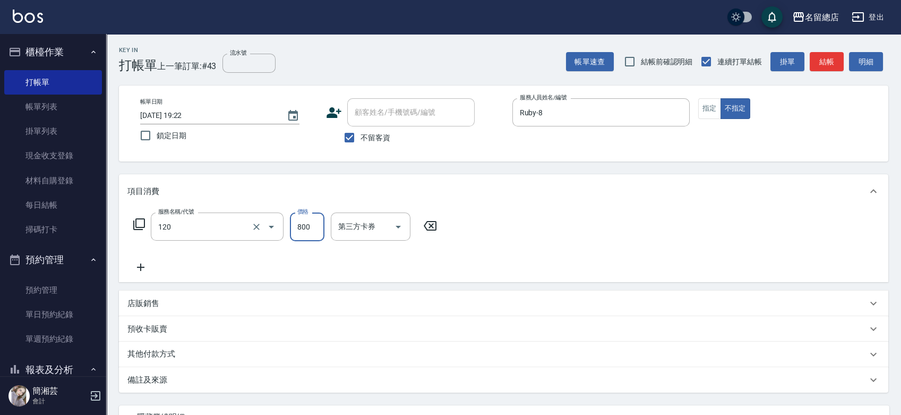
type input "自備頭皮(120)"
type input "陳予歆-28"
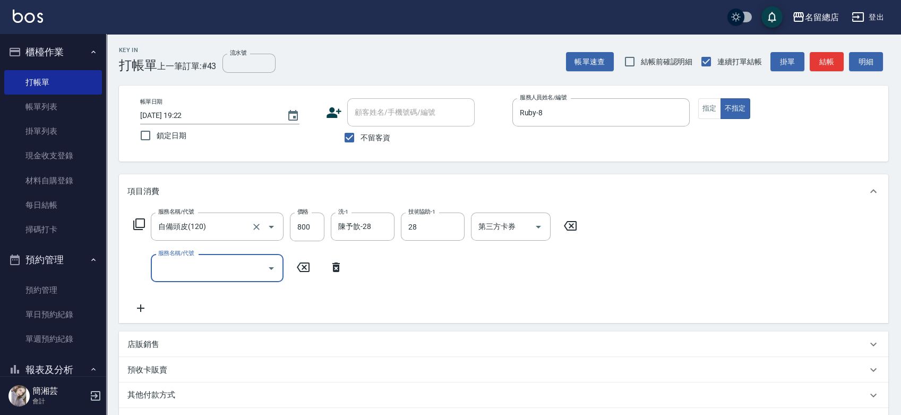
type input "陳予歆-28"
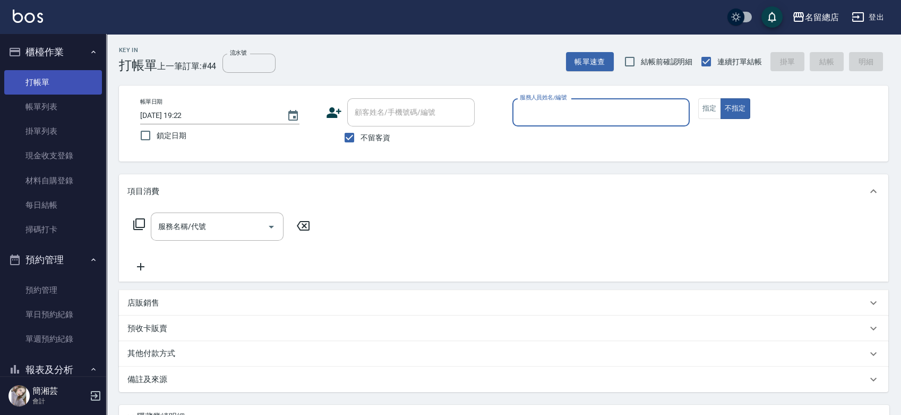
click at [51, 98] on link "帳單列表" at bounding box center [53, 107] width 98 height 24
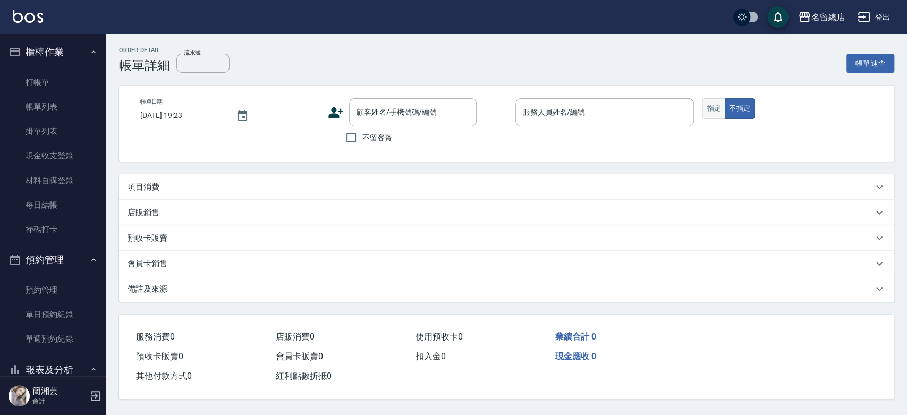
click at [708, 109] on button "指定" at bounding box center [713, 108] width 23 height 21
type button "true"
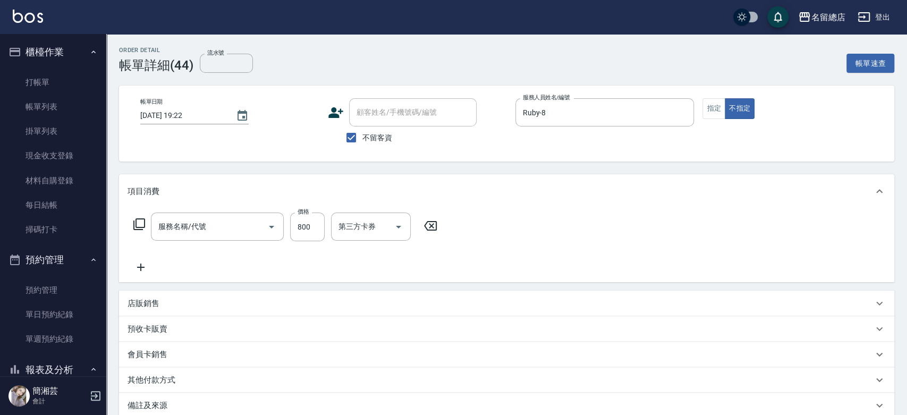
type input "[DATE] 19:22"
checkbox input "true"
type input "Ruby-8"
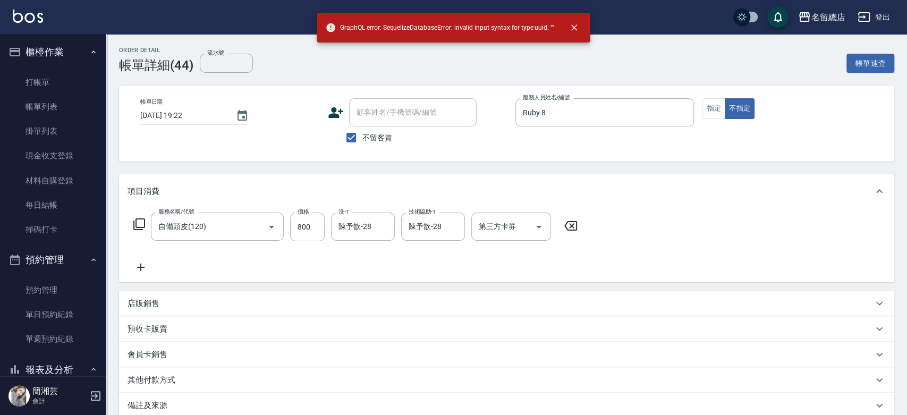
type input "自備頭皮(120)"
click at [710, 110] on button "指定" at bounding box center [713, 108] width 23 height 21
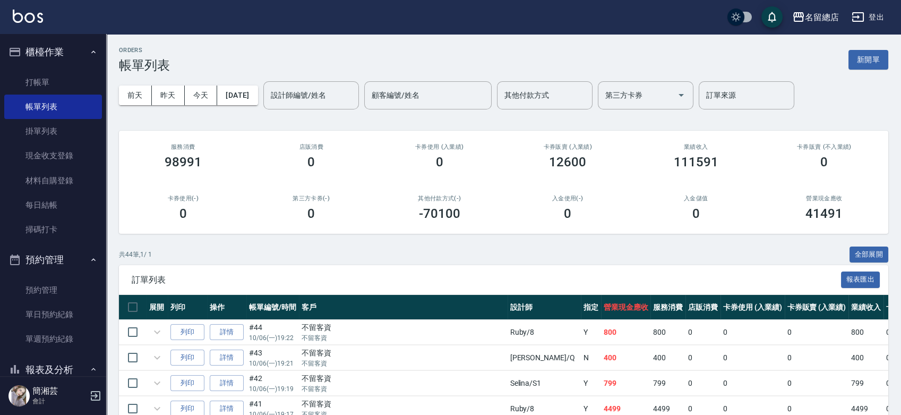
click at [877, 63] on button "新開單" at bounding box center [869, 60] width 40 height 20
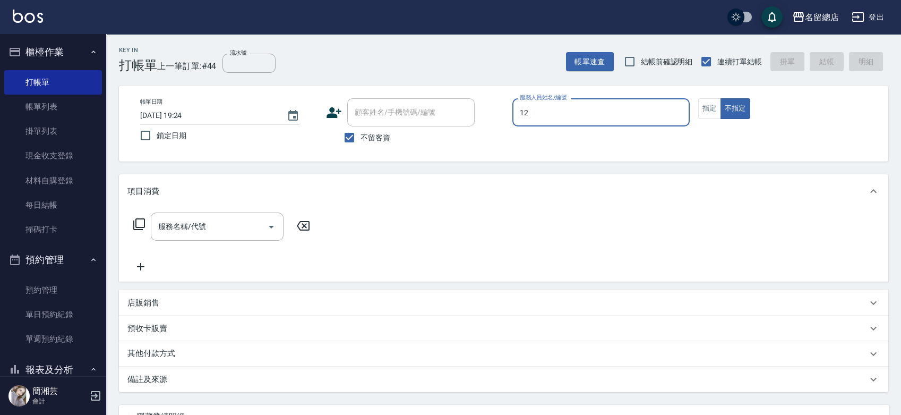
type input "12"
type button "false"
type input "Una-12"
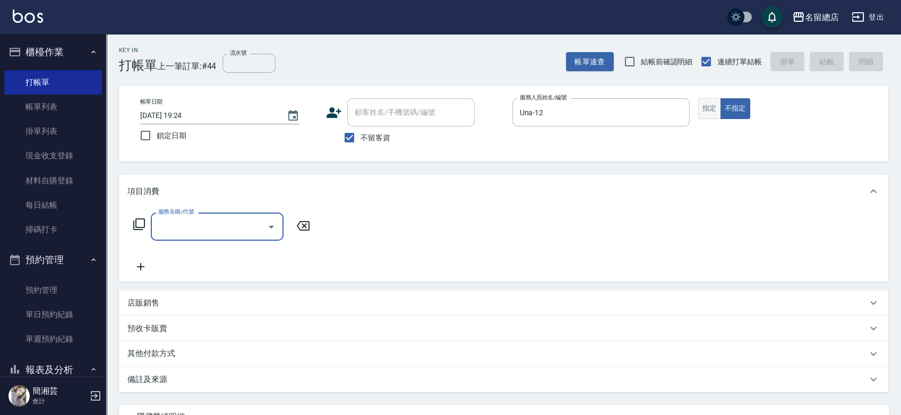
click at [715, 109] on button "指定" at bounding box center [710, 108] width 23 height 21
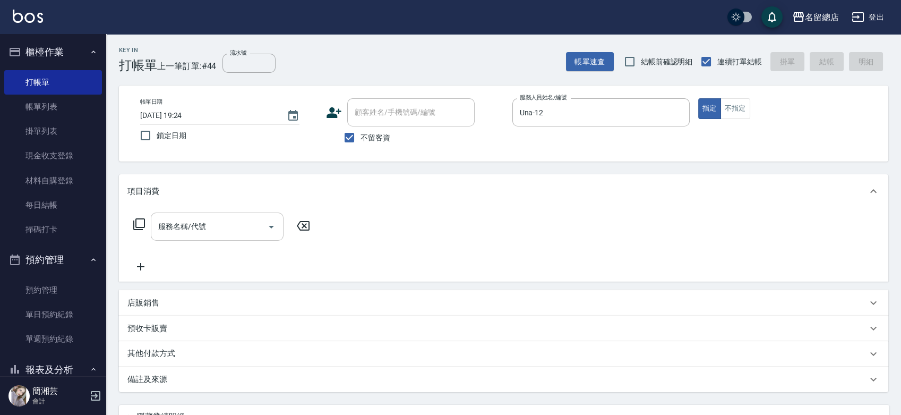
click at [191, 228] on div "服務名稱/代號 服務名稱/代號" at bounding box center [217, 226] width 133 height 28
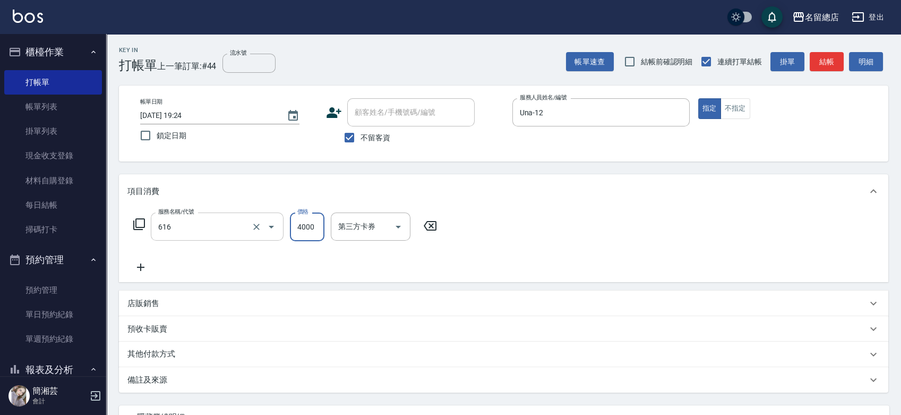
type input "自備接髮(616)"
type input "8000"
click at [351, 135] on input "不留客資" at bounding box center [349, 137] width 22 height 22
checkbox input "false"
click at [370, 110] on div "顧客姓名/手機號碼/編號 顧客姓名/手機號碼/編號" at bounding box center [410, 112] width 127 height 28
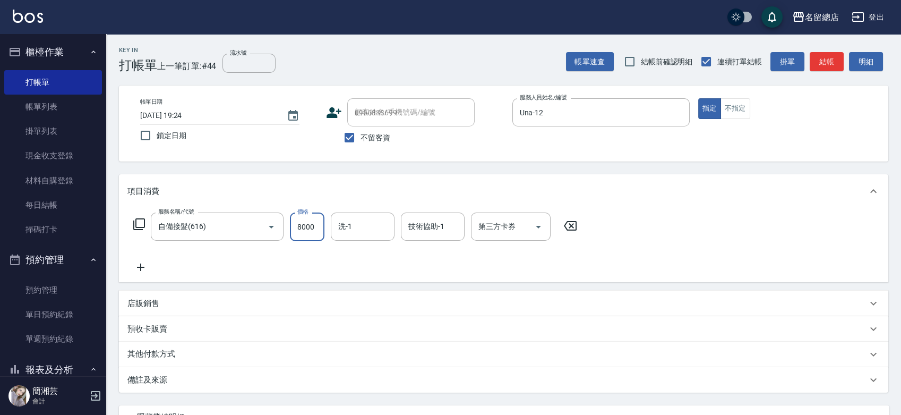
click at [699, 98] on button "指定" at bounding box center [710, 108] width 23 height 21
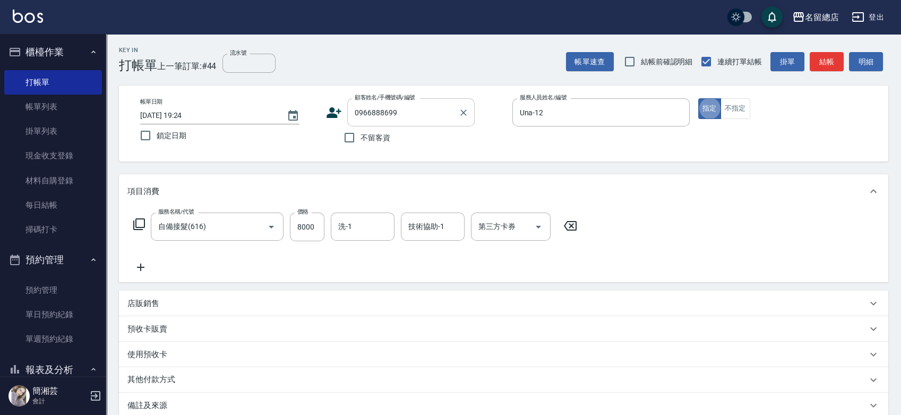
type input "0966888699"
type button "true"
type input "[PERSON_NAME]/0966888699/null"
click at [183, 329] on div "預收卡販賣" at bounding box center [497, 328] width 740 height 11
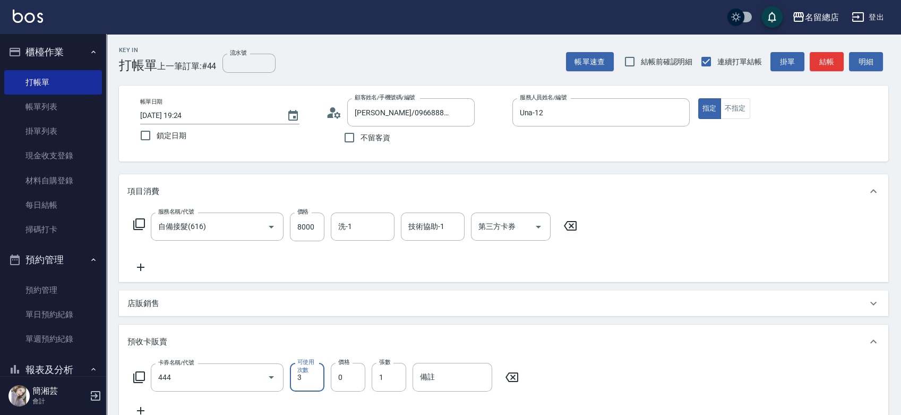
type input "黑曜卡(444)"
type input "6000"
type input "9300"
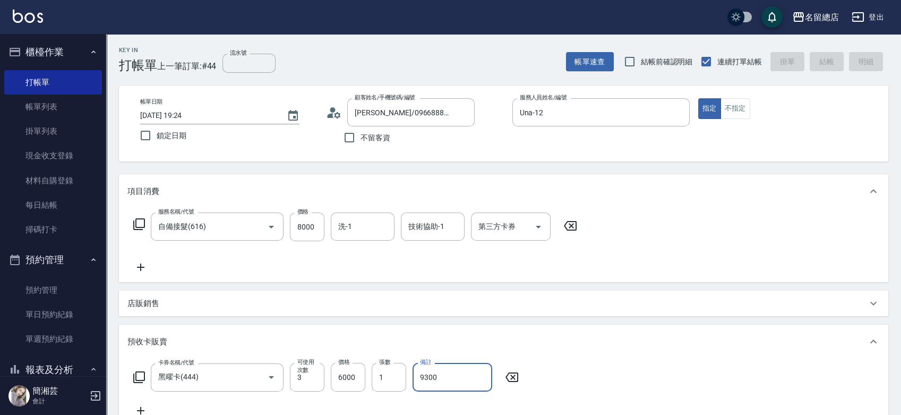
type input "[DATE] 19:26"
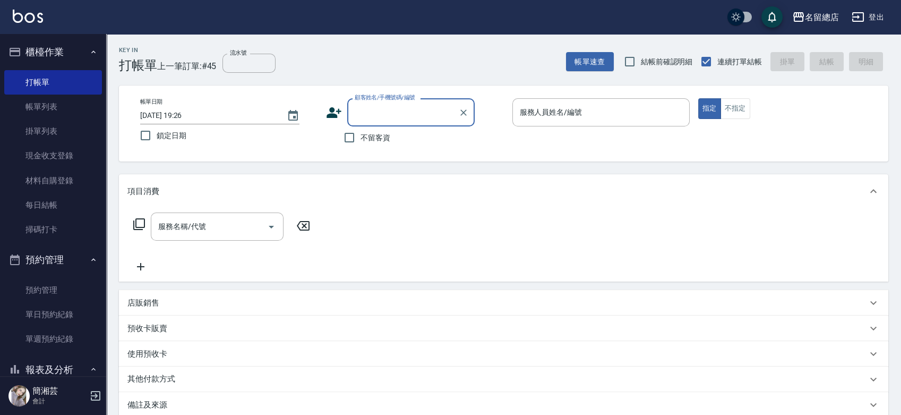
click at [350, 138] on input "不留客資" at bounding box center [349, 137] width 22 height 22
checkbox input "true"
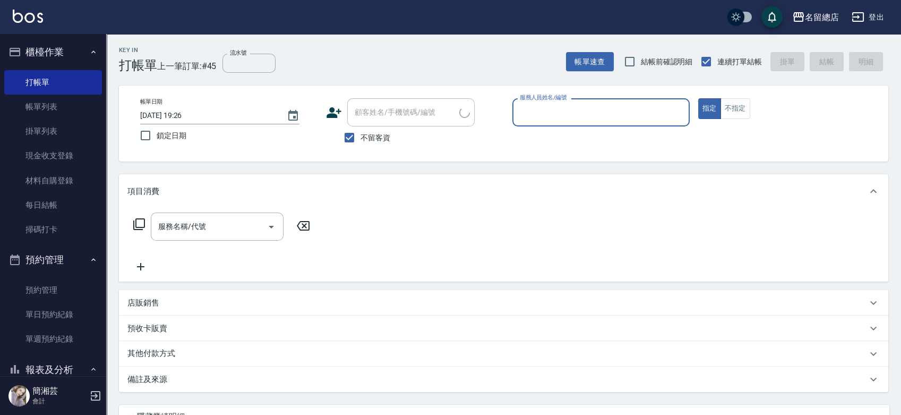
type input "[PERSON_NAME]/0958752009/"
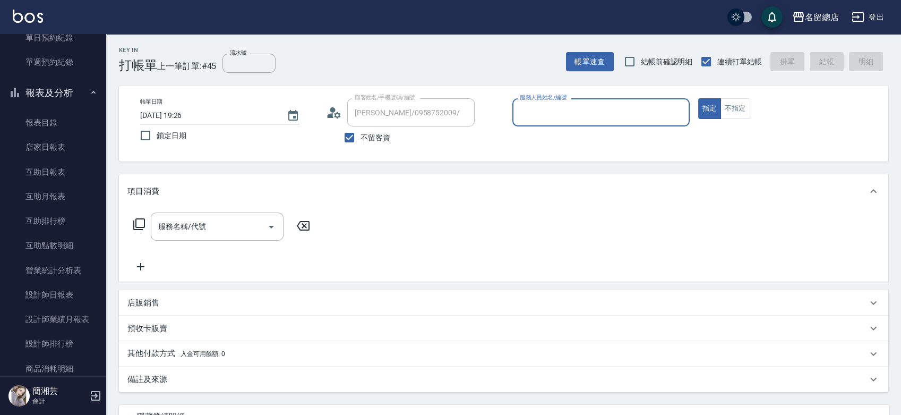
scroll to position [295, 0]
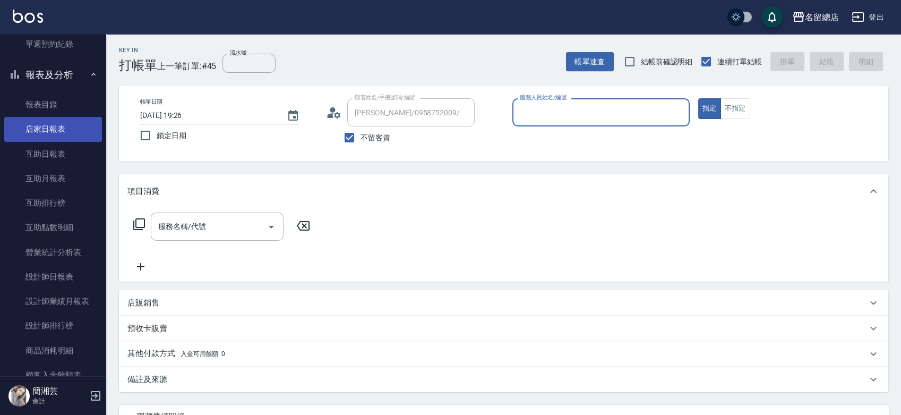
click at [55, 128] on link "店家日報表" at bounding box center [53, 129] width 98 height 24
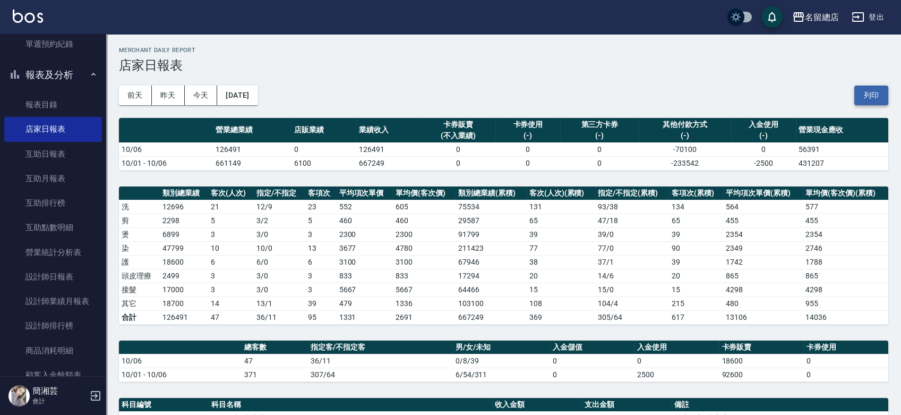
click at [882, 96] on button "列印" at bounding box center [872, 96] width 34 height 20
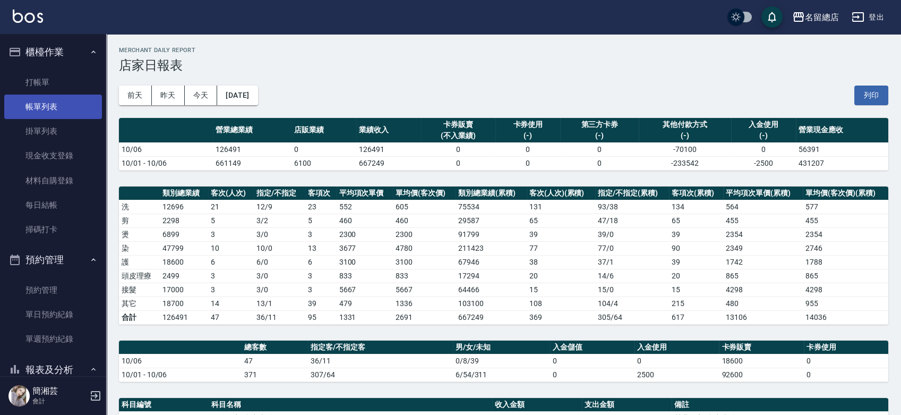
click at [62, 109] on link "帳單列表" at bounding box center [53, 107] width 98 height 24
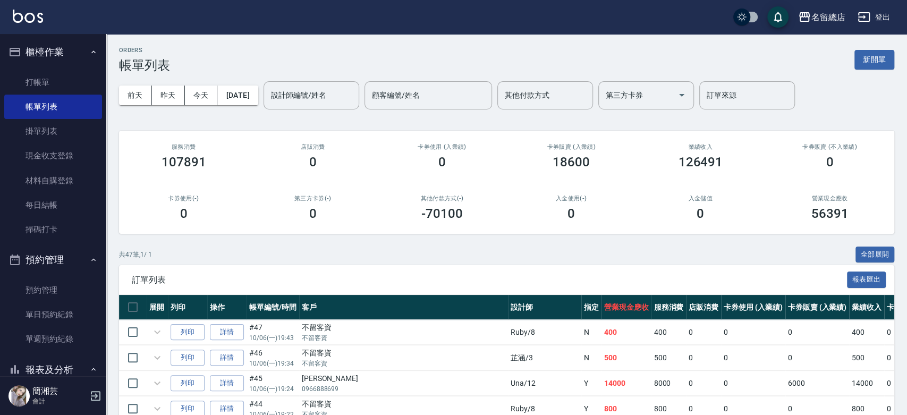
click at [421, 99] on div "顧客編號/姓名 顧客編號/姓名" at bounding box center [427, 95] width 127 height 28
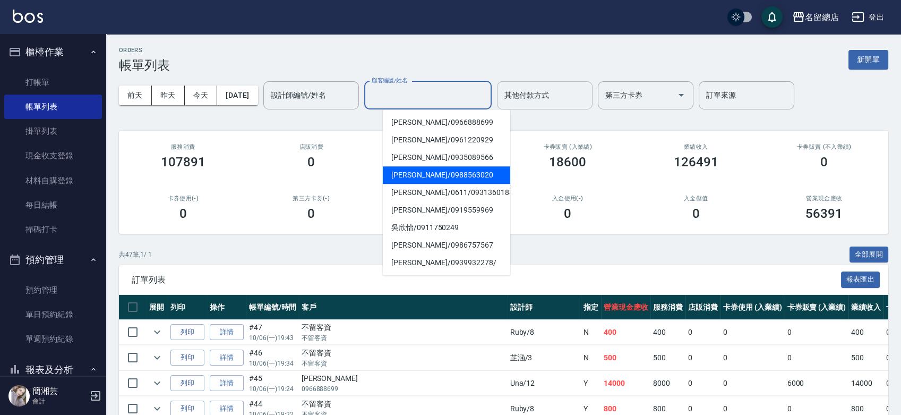
click at [580, 98] on input "其他付款方式" at bounding box center [545, 95] width 86 height 19
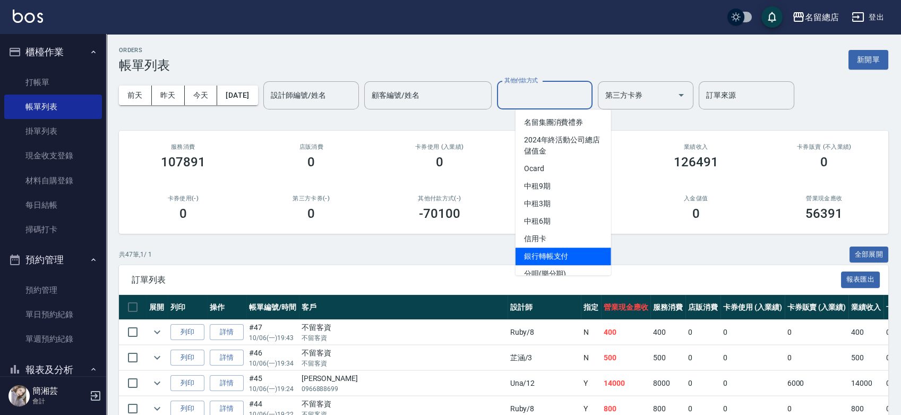
click at [561, 254] on span "銀行轉帳支付" at bounding box center [564, 257] width 96 height 18
type input "銀行轉帳支付"
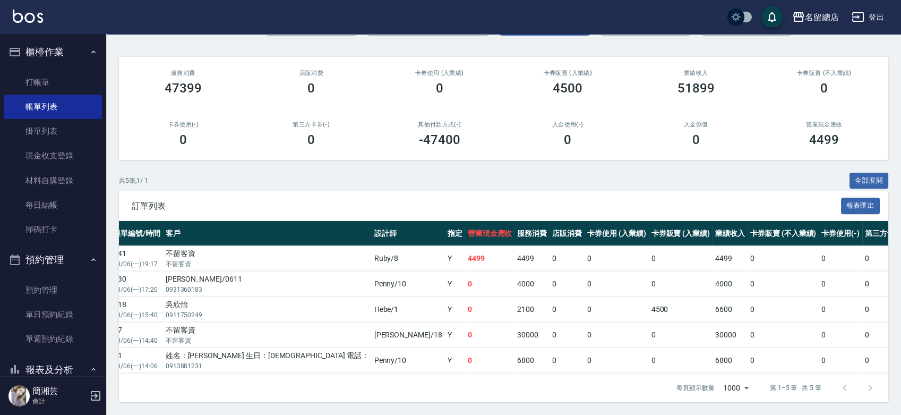
scroll to position [0, 6]
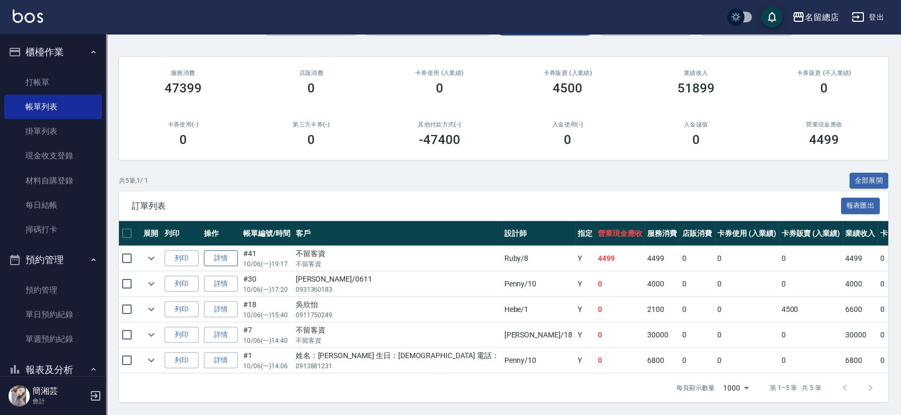
click at [221, 254] on link "詳情" at bounding box center [221, 258] width 34 height 16
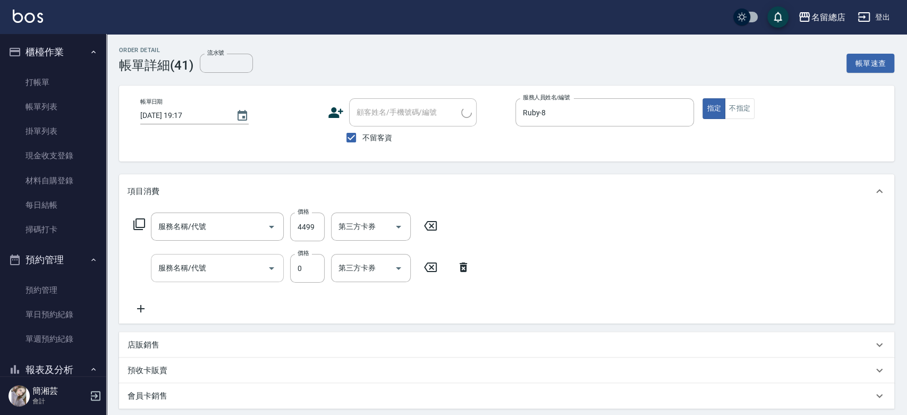
click at [158, 265] on div "服務名稱/代號 服務名稱/代號" at bounding box center [217, 268] width 133 height 29
type input "[DATE] 19:17"
checkbox input "true"
type input "Ruby-8"
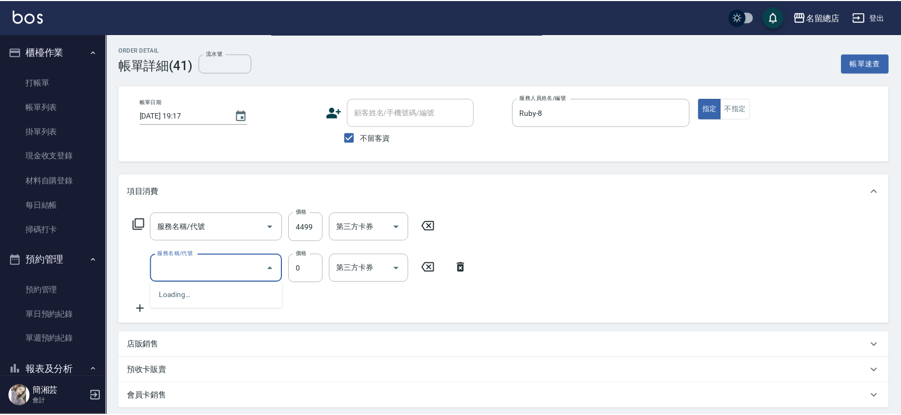
scroll to position [157, 0]
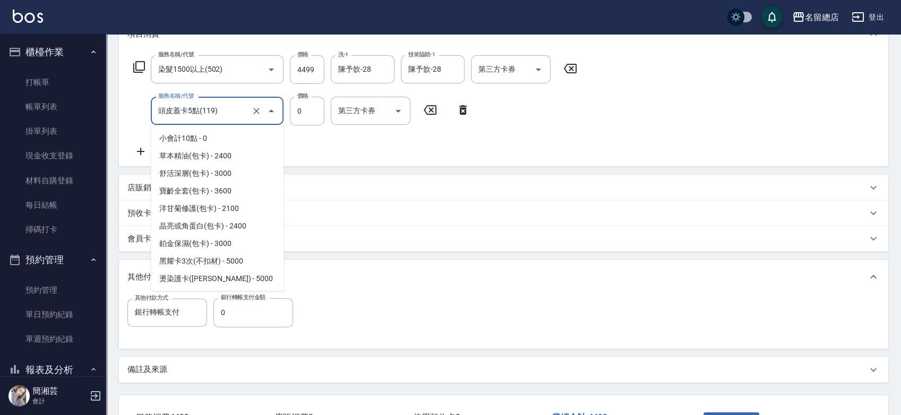
type input "染髮1500以上(502)"
type input "頭皮蓋卡5點(119)"
click at [402, 166] on div "項目消費 服務名稱/代號 染髮1500以上(502) 服務名稱/代號 價格 4499 價格 洗-1 陳予歆-28 洗-1 技術協助-1 陳予歆-28 技術協助…" at bounding box center [504, 199] width 770 height 365
click at [255, 315] on input "0" at bounding box center [254, 312] width 80 height 29
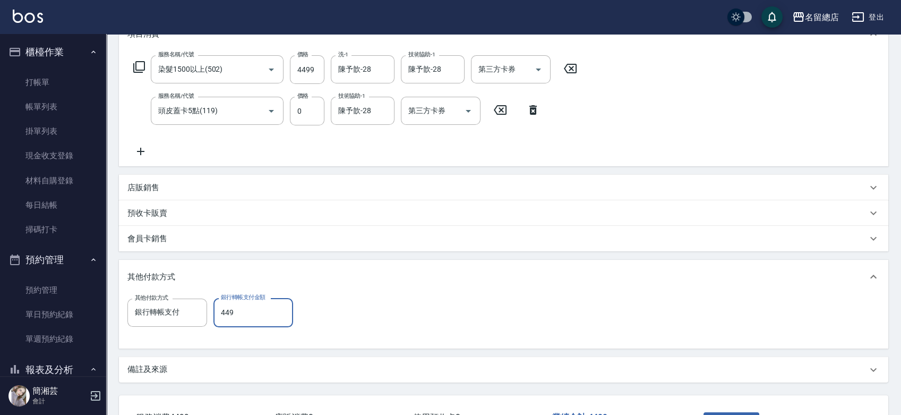
type input "4499"
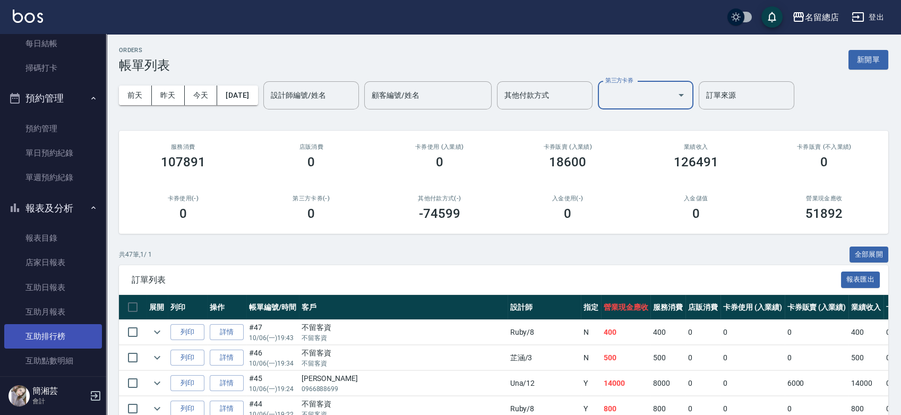
scroll to position [220, 0]
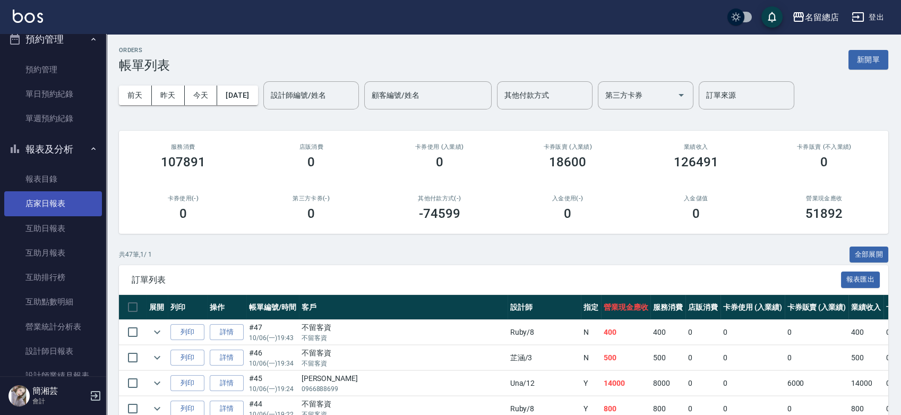
click at [64, 201] on link "店家日報表" at bounding box center [53, 203] width 98 height 24
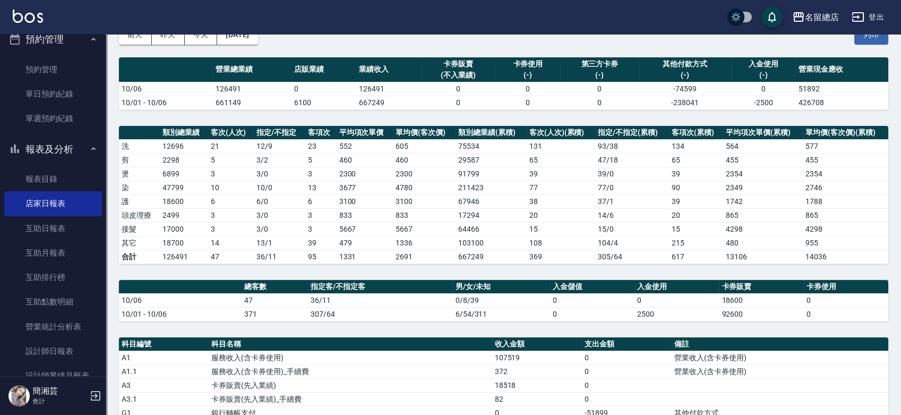
scroll to position [59, 0]
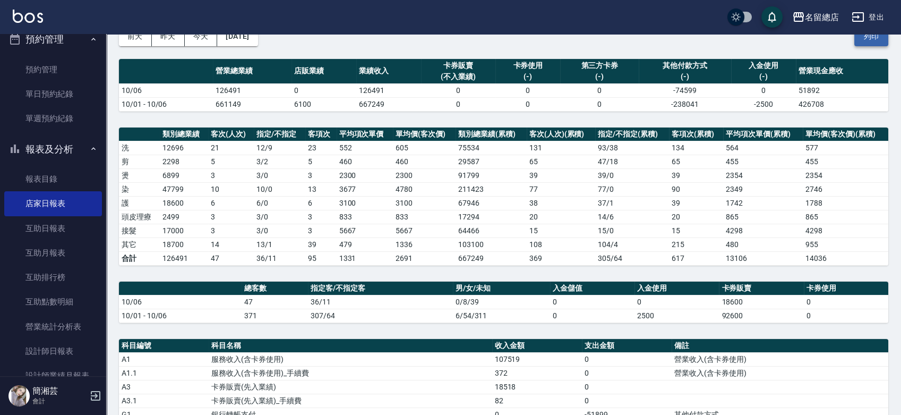
click at [872, 38] on button "列印" at bounding box center [872, 37] width 34 height 20
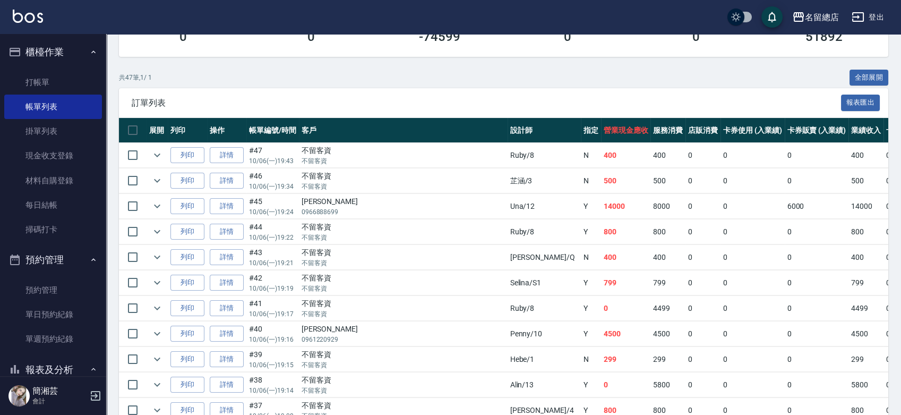
scroll to position [354, 0]
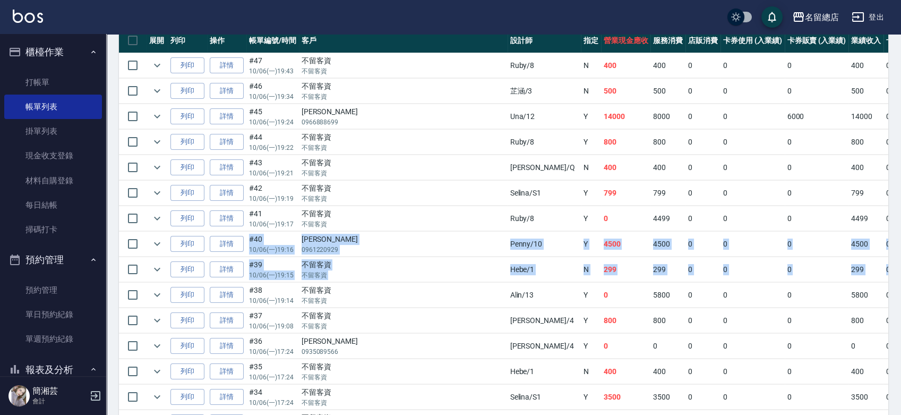
scroll to position [236, 0]
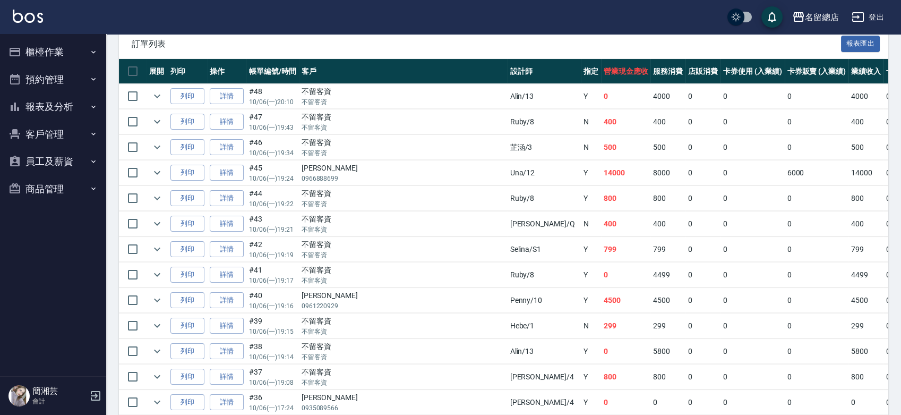
scroll to position [236, 0]
drag, startPoint x: 238, startPoint y: 326, endPoint x: 582, endPoint y: 217, distance: 361.2
click at [238, 326] on link "詳情" at bounding box center [227, 326] width 34 height 16
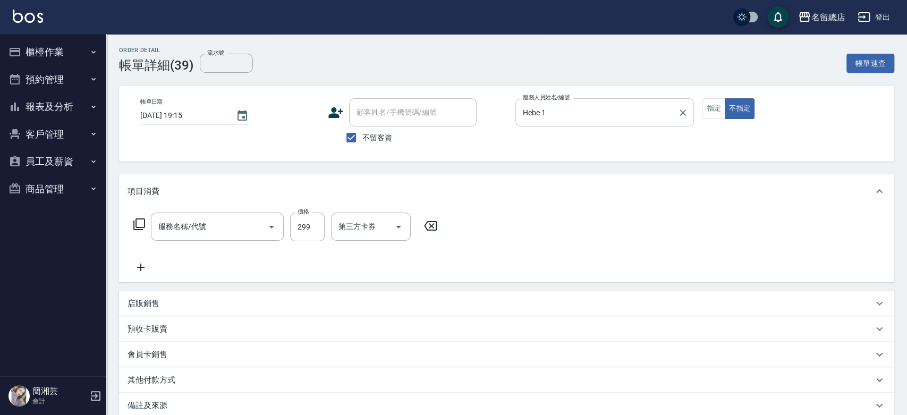
type input "[DATE] 19:15"
checkbox input "true"
type input "Hebe-1"
type input "剪髮(305)"
click at [672, 110] on button "Clear" at bounding box center [678, 112] width 15 height 15
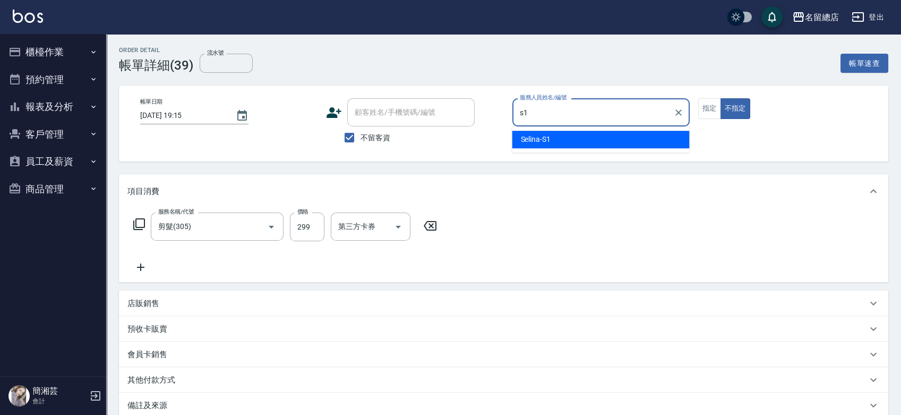
type input "s1"
type button "false"
type input "Selina-S1"
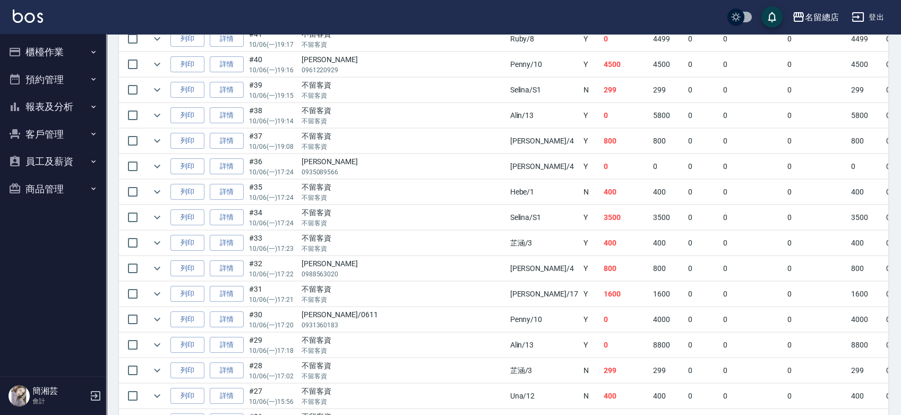
scroll to position [590, 0]
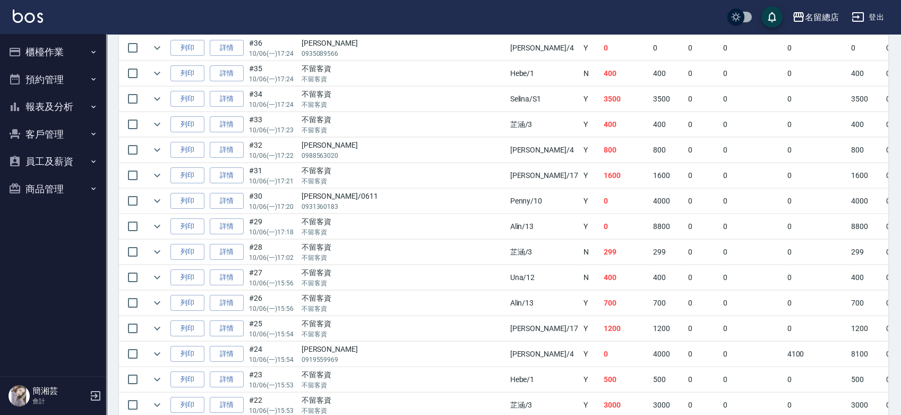
drag, startPoint x: 440, startPoint y: 403, endPoint x: 497, endPoint y: 380, distance: 61.3
click at [537, 407] on tr "列印 詳情 #22 10/06 (一) 15:53 不留客資 不留客資 芷涵 /3 Y 3000 3000 0 0 0 3000 0 0 0 0 0" at bounding box center [662, 405] width 1087 height 25
